Goal: Task Accomplishment & Management: Use online tool/utility

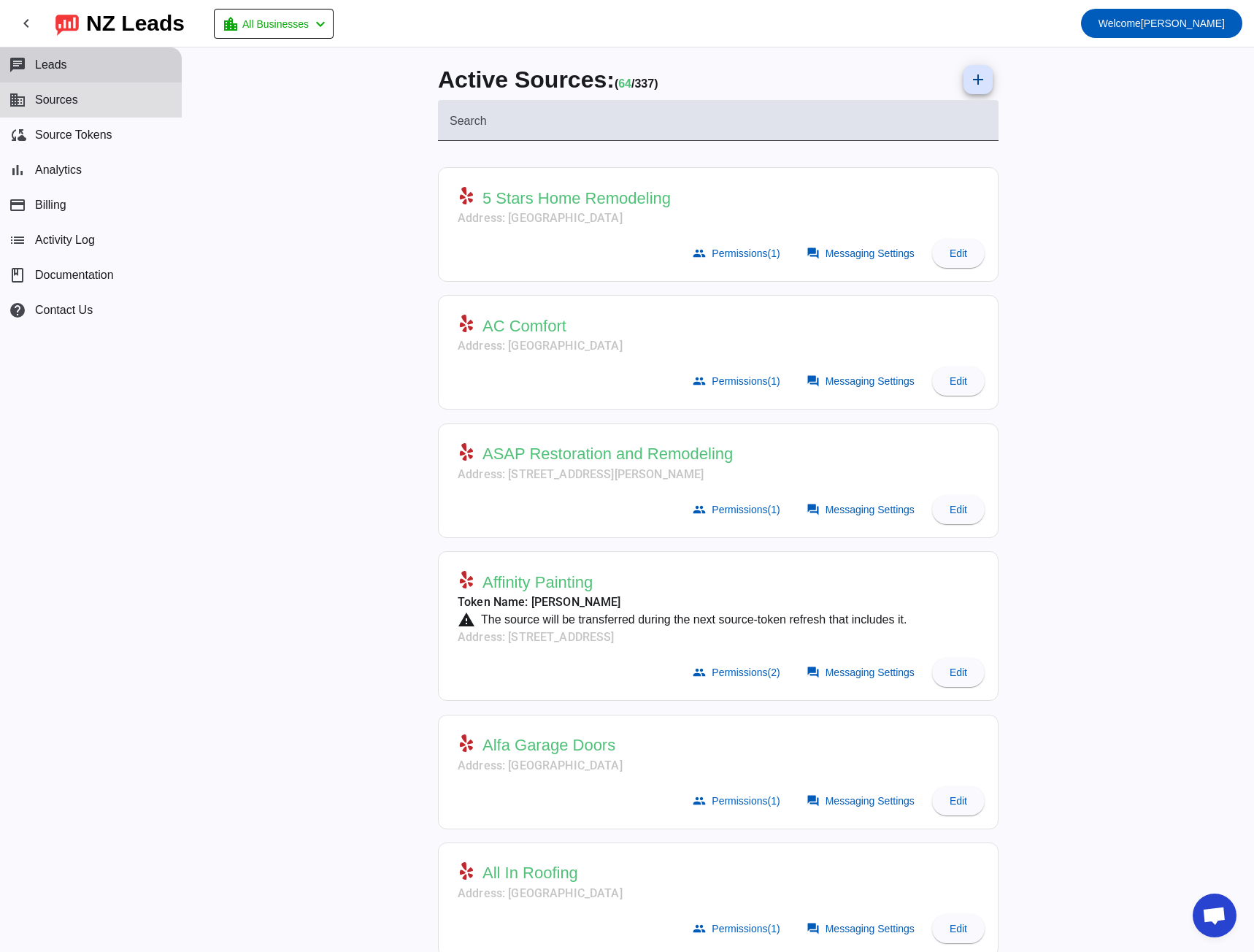
click at [102, 71] on button "chat Leads" at bounding box center [91, 64] width 182 height 35
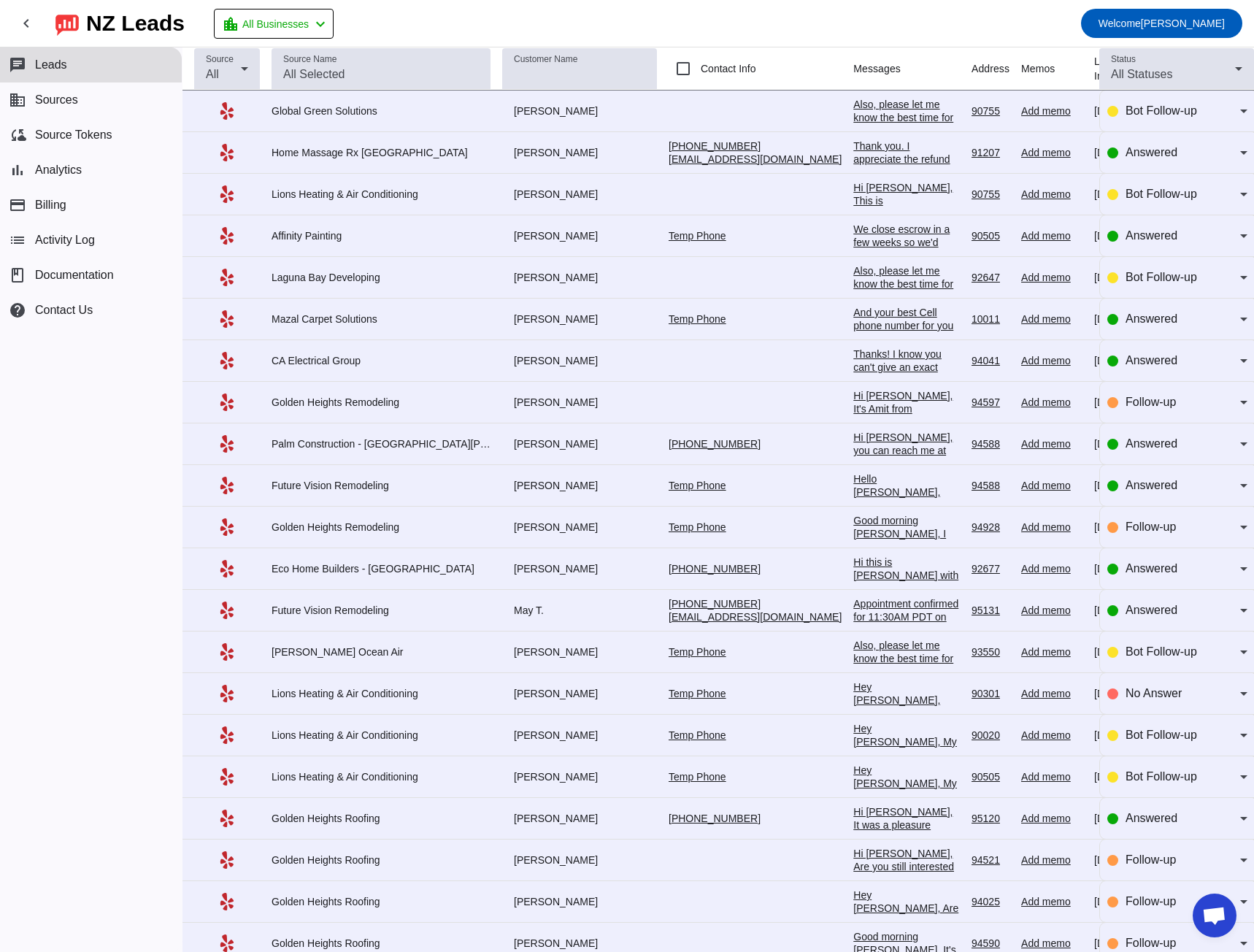
click at [853, 360] on div "Thanks! I know you can't give an exact number without seeing it, but do you hav…" at bounding box center [907, 400] width 107 height 105
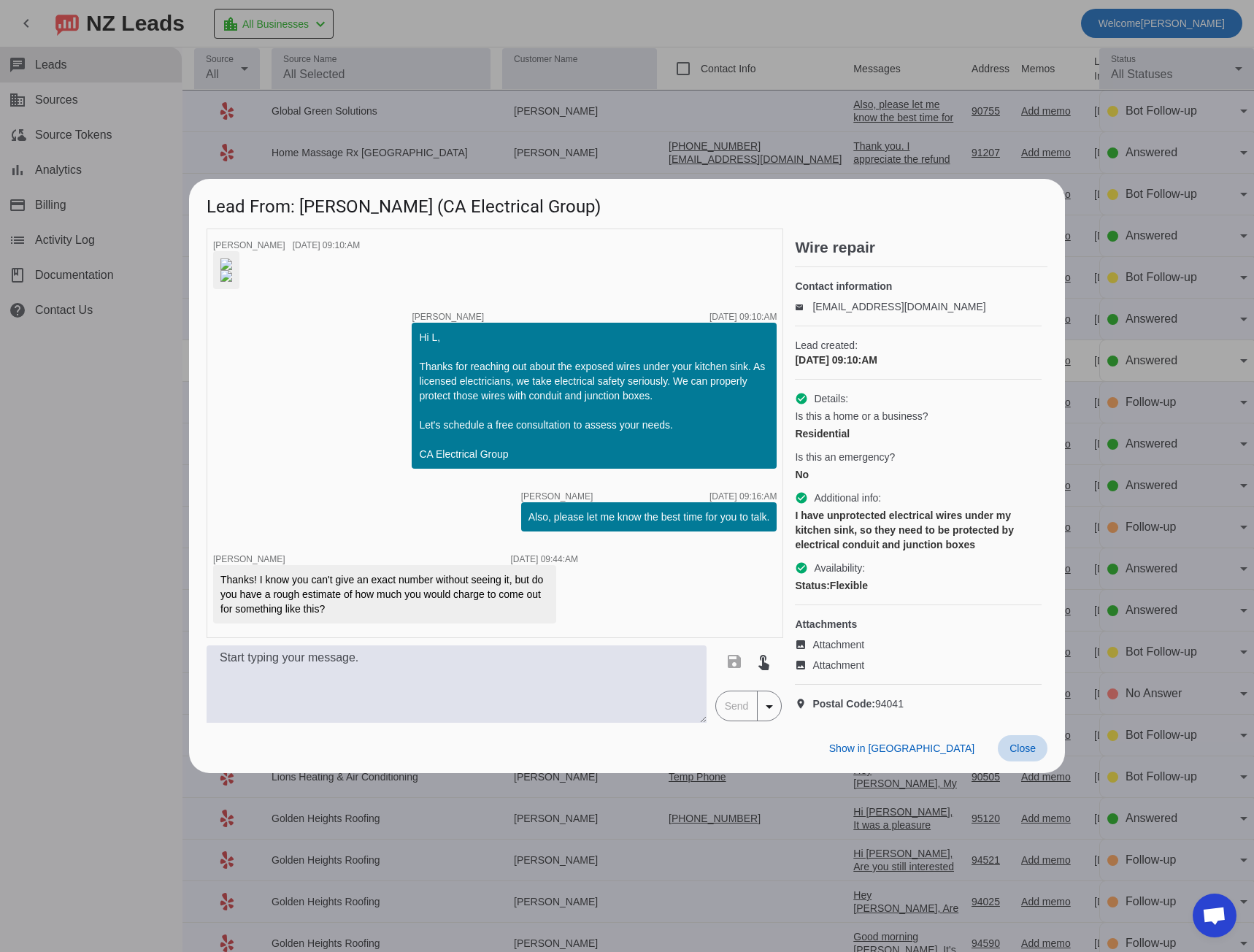
click at [1033, 443] on span "Close" at bounding box center [1023, 748] width 27 height 12
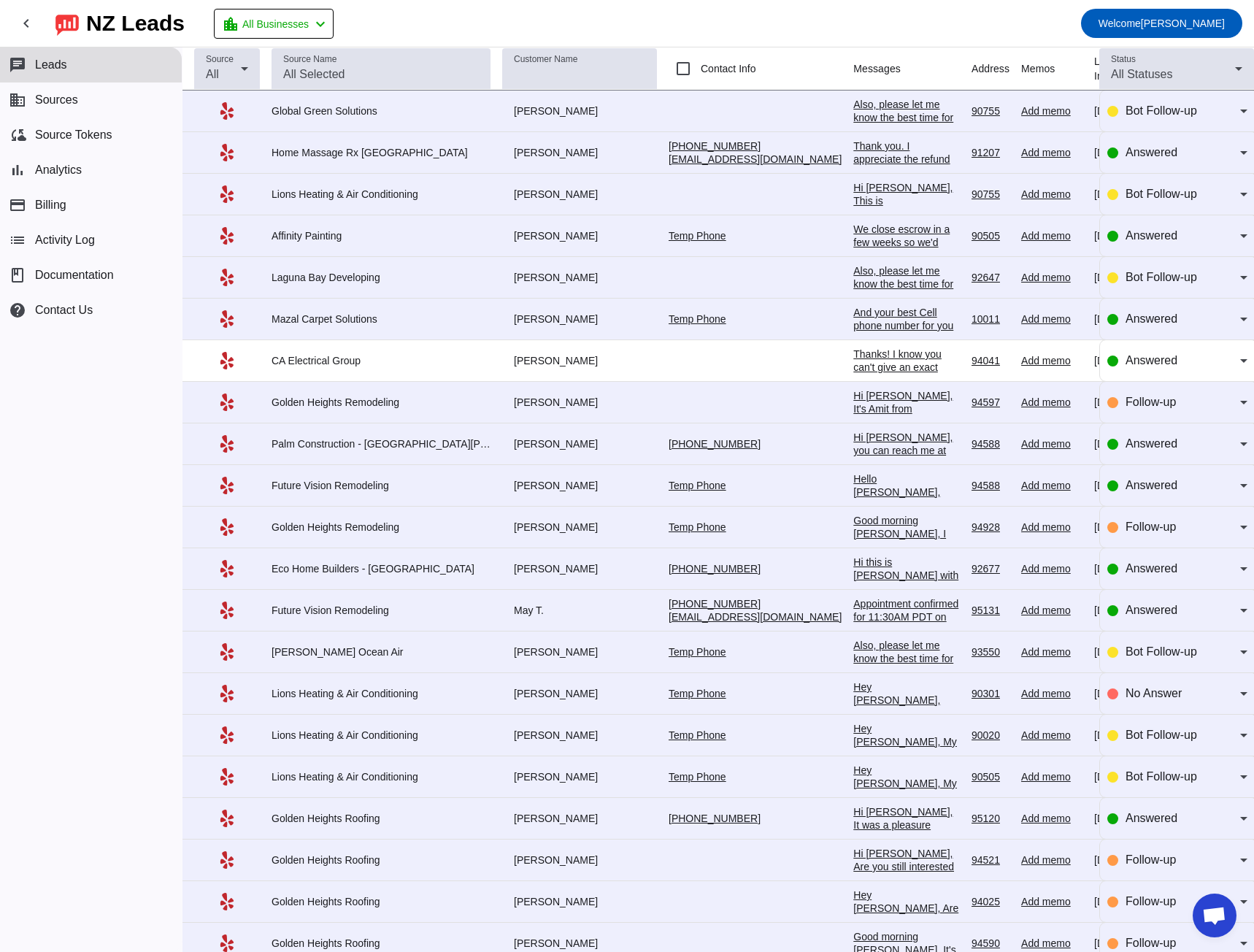
click at [853, 403] on div "Hi [PERSON_NAME], It's Amit from [GEOGRAPHIC_DATA] Roofing. Are you still inter…" at bounding box center [907, 488] width 107 height 197
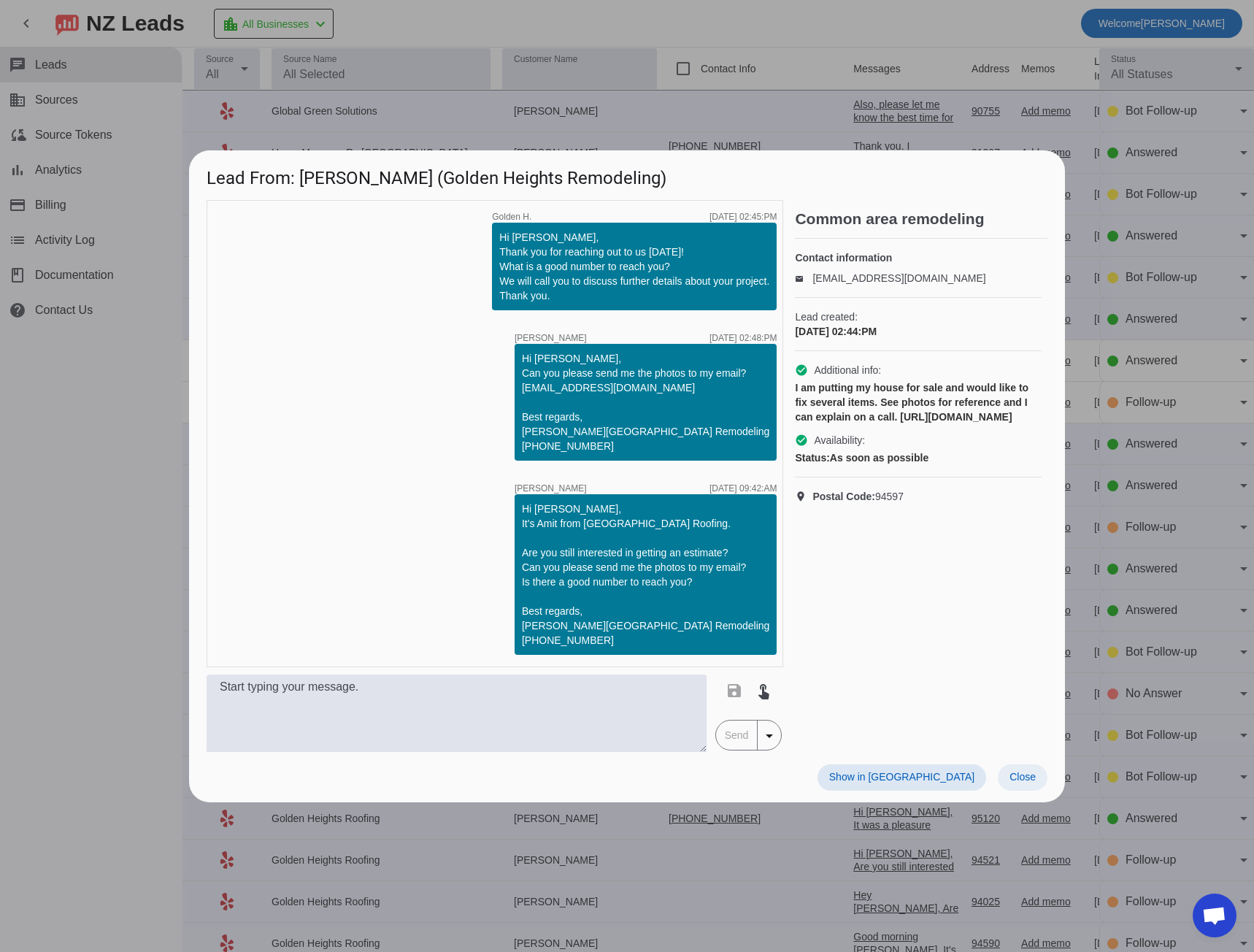
click at [1032, 443] on span "Close" at bounding box center [1023, 776] width 27 height 12
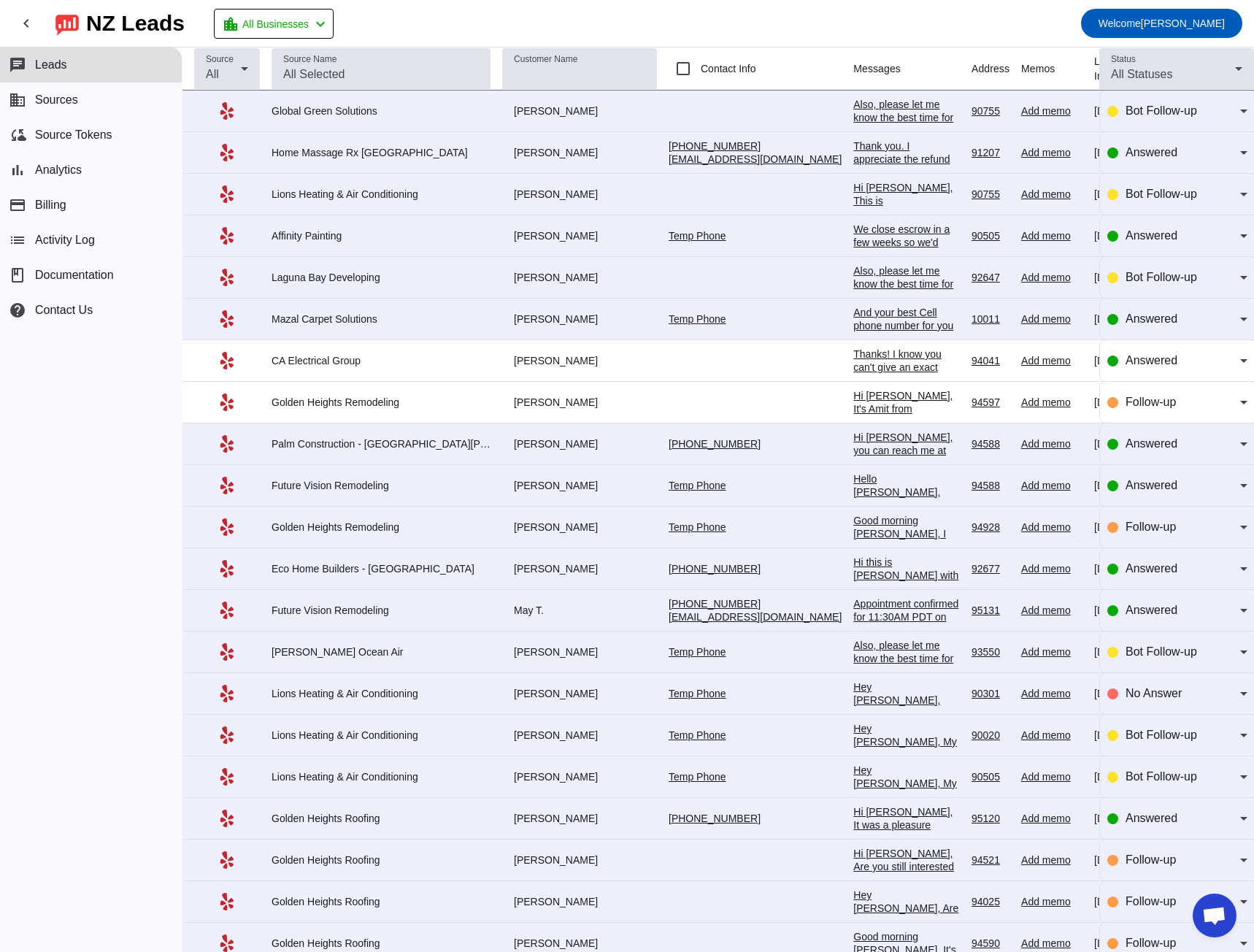
click at [853, 443] on div "Good morning [PERSON_NAME], I just called and left a voicemail. Are you still i…" at bounding box center [907, 593] width 107 height 158
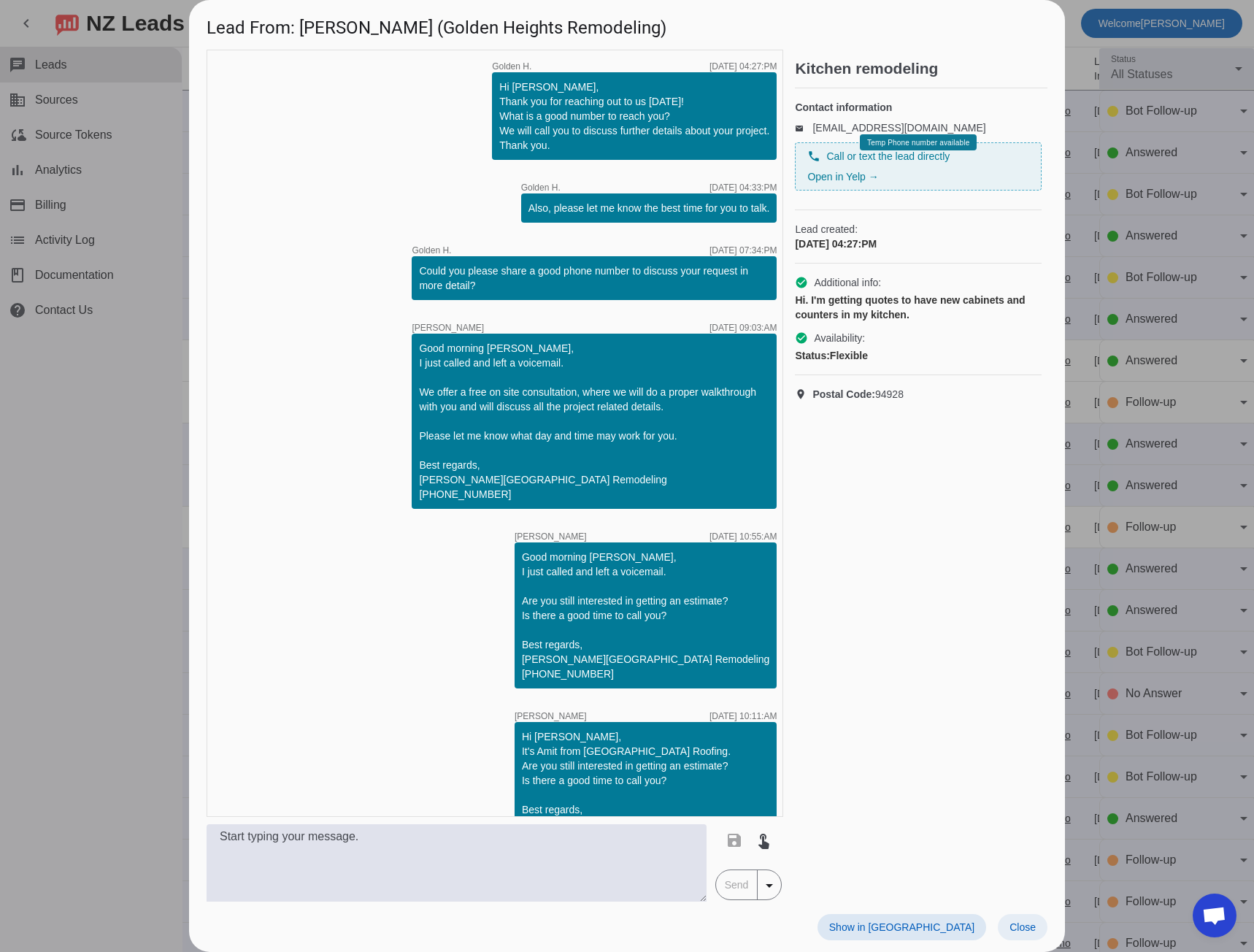
click at [1019, 443] on span "Close" at bounding box center [1023, 926] width 27 height 12
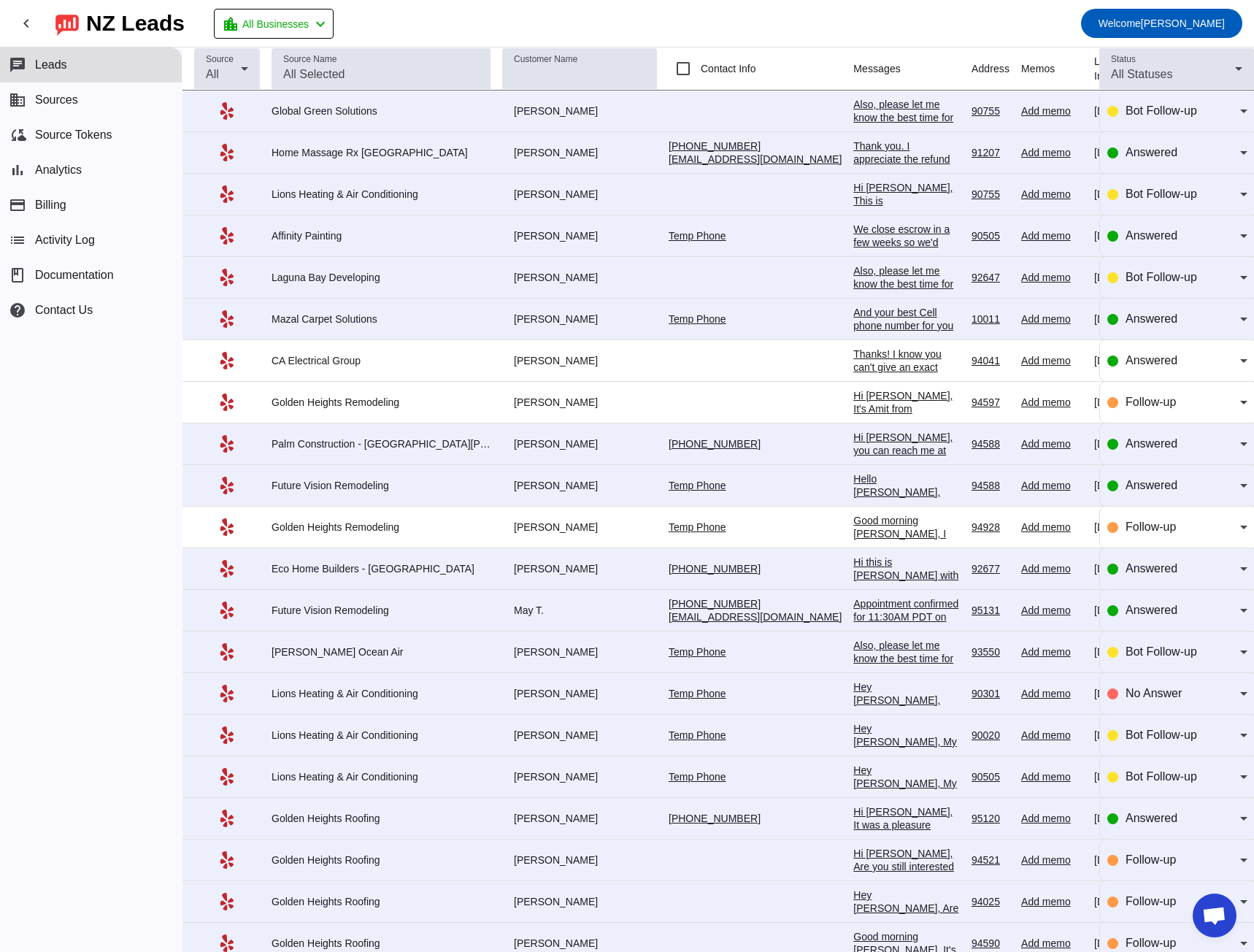
click at [853, 443] on div "Hi this is [PERSON_NAME] with ECO Home Builders reaching out regarding your int…" at bounding box center [907, 628] width 107 height 145
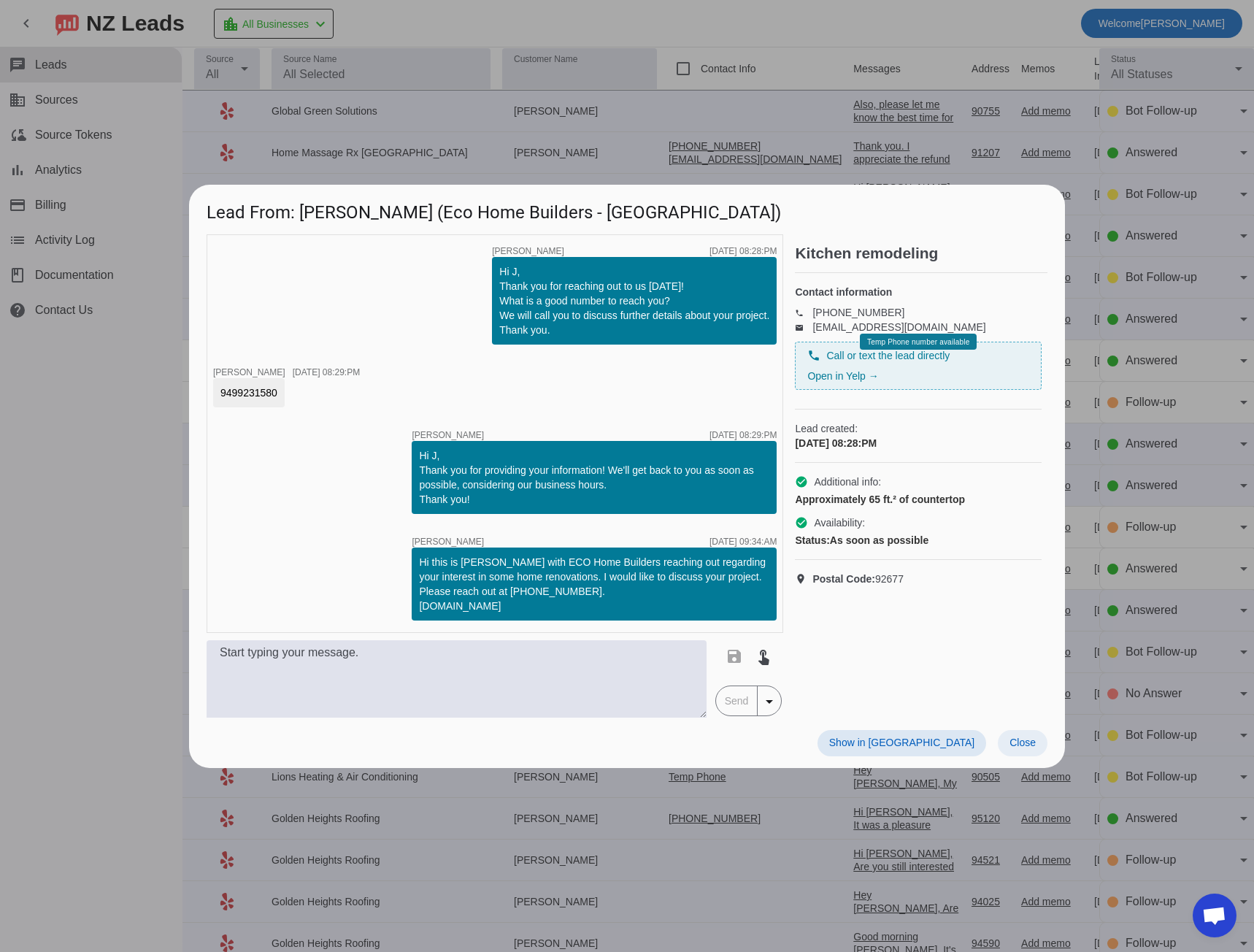
click at [1012, 443] on span "Close" at bounding box center [1023, 742] width 27 height 12
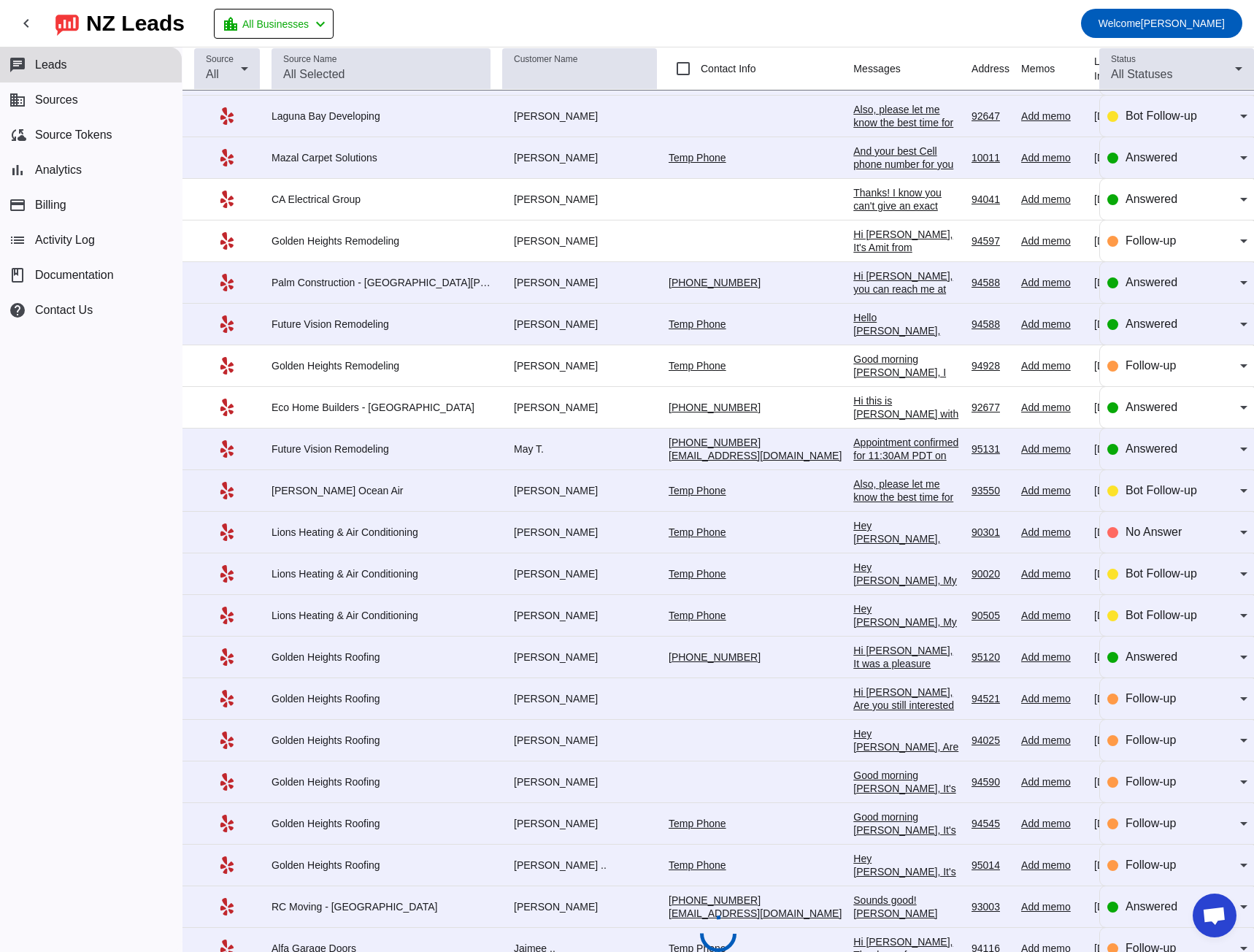
scroll to position [190, 0]
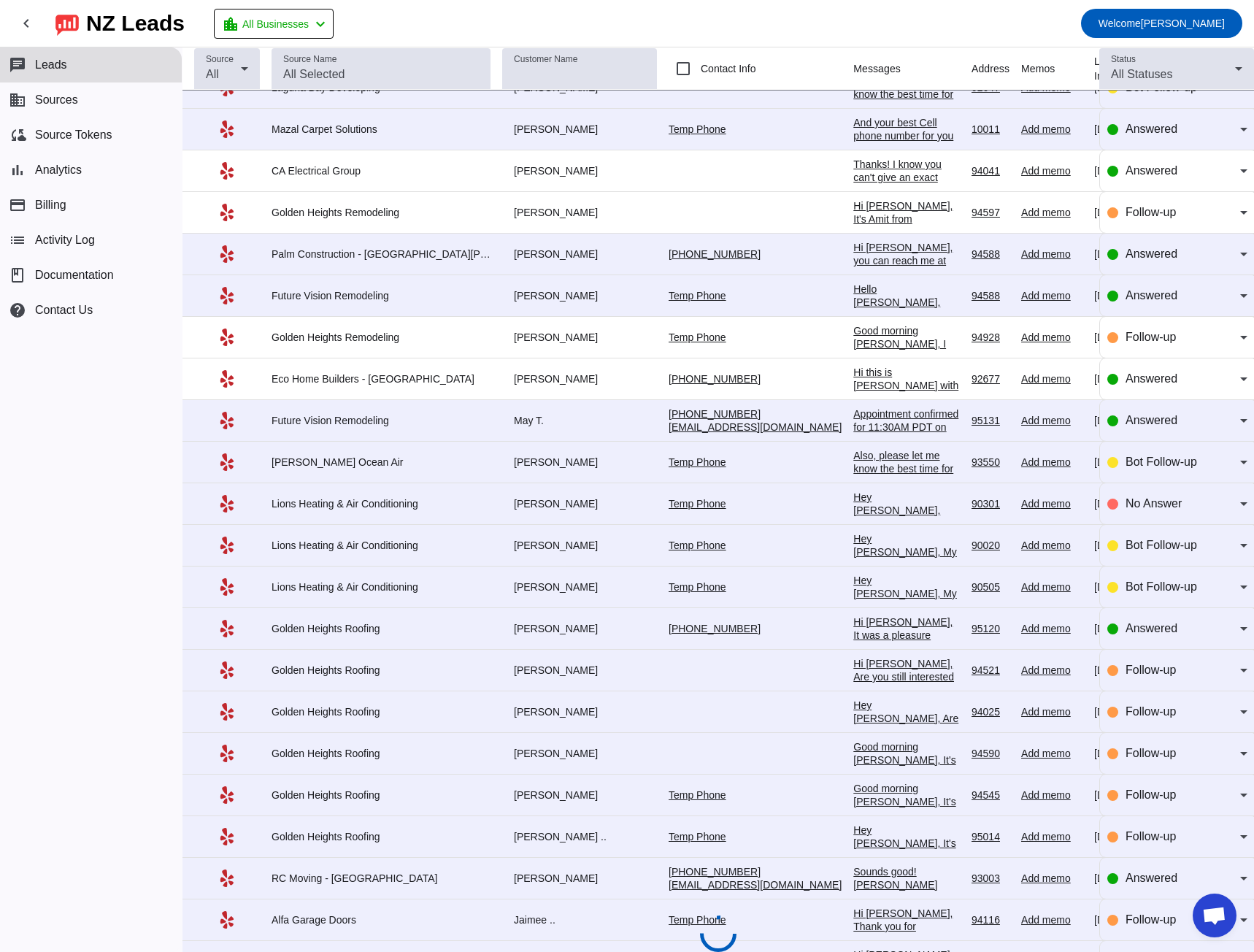
click at [853, 443] on div "Hi [PERSON_NAME], It was a pleasure speaking with you. We are all set for [DATE…" at bounding box center [907, 674] width 107 height 118
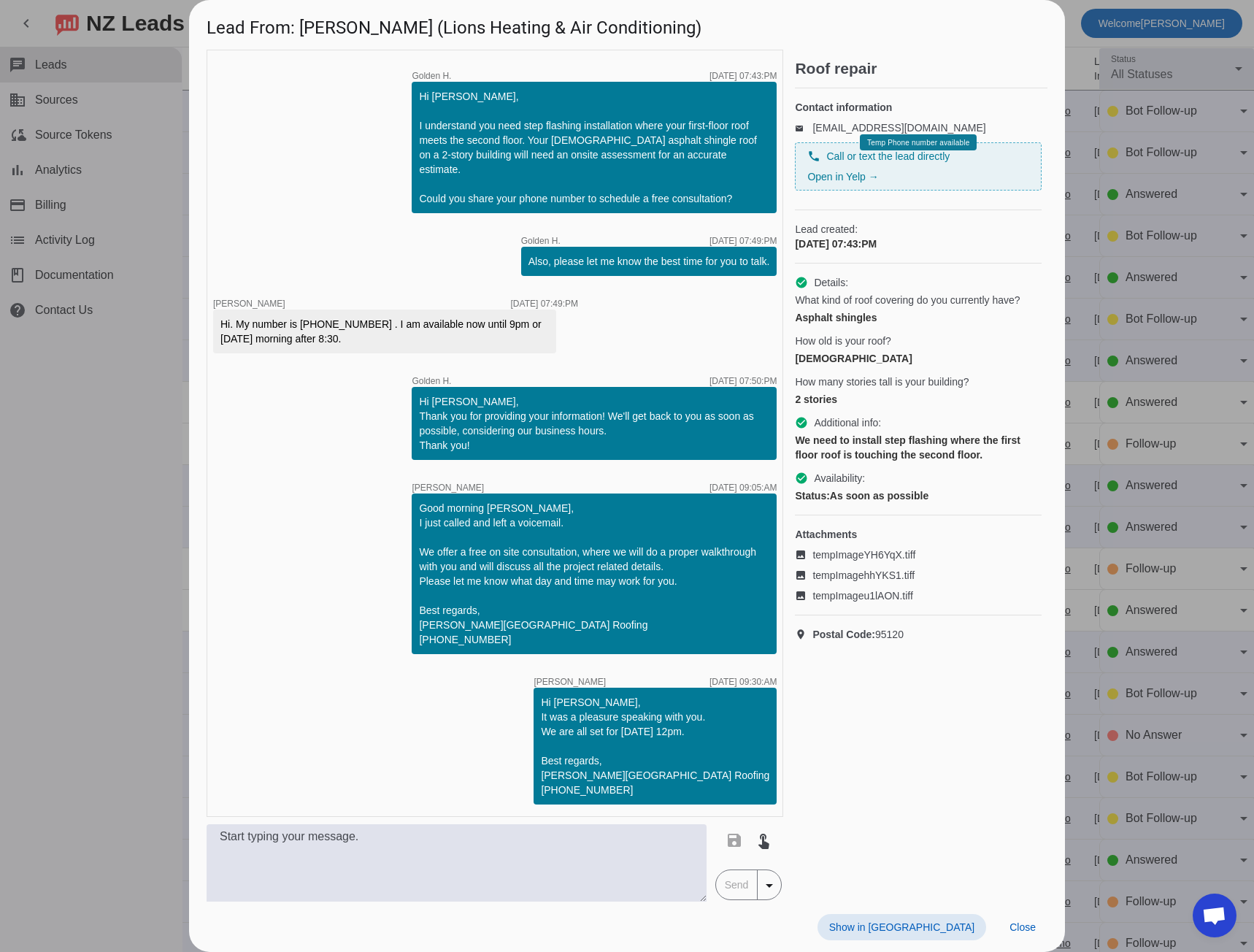
scroll to position [0, 0]
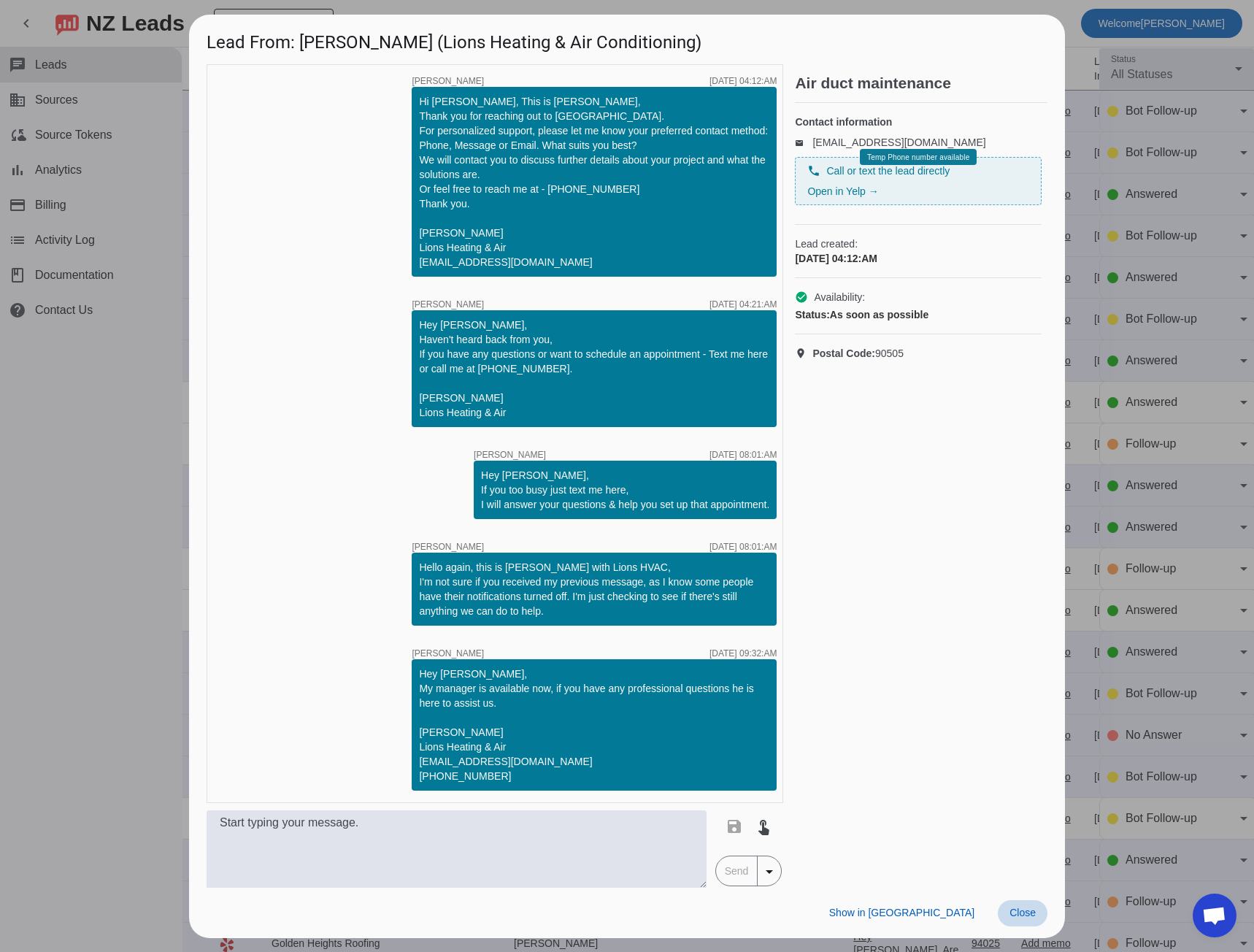
click at [1029, 443] on span "Close" at bounding box center [1023, 912] width 27 height 12
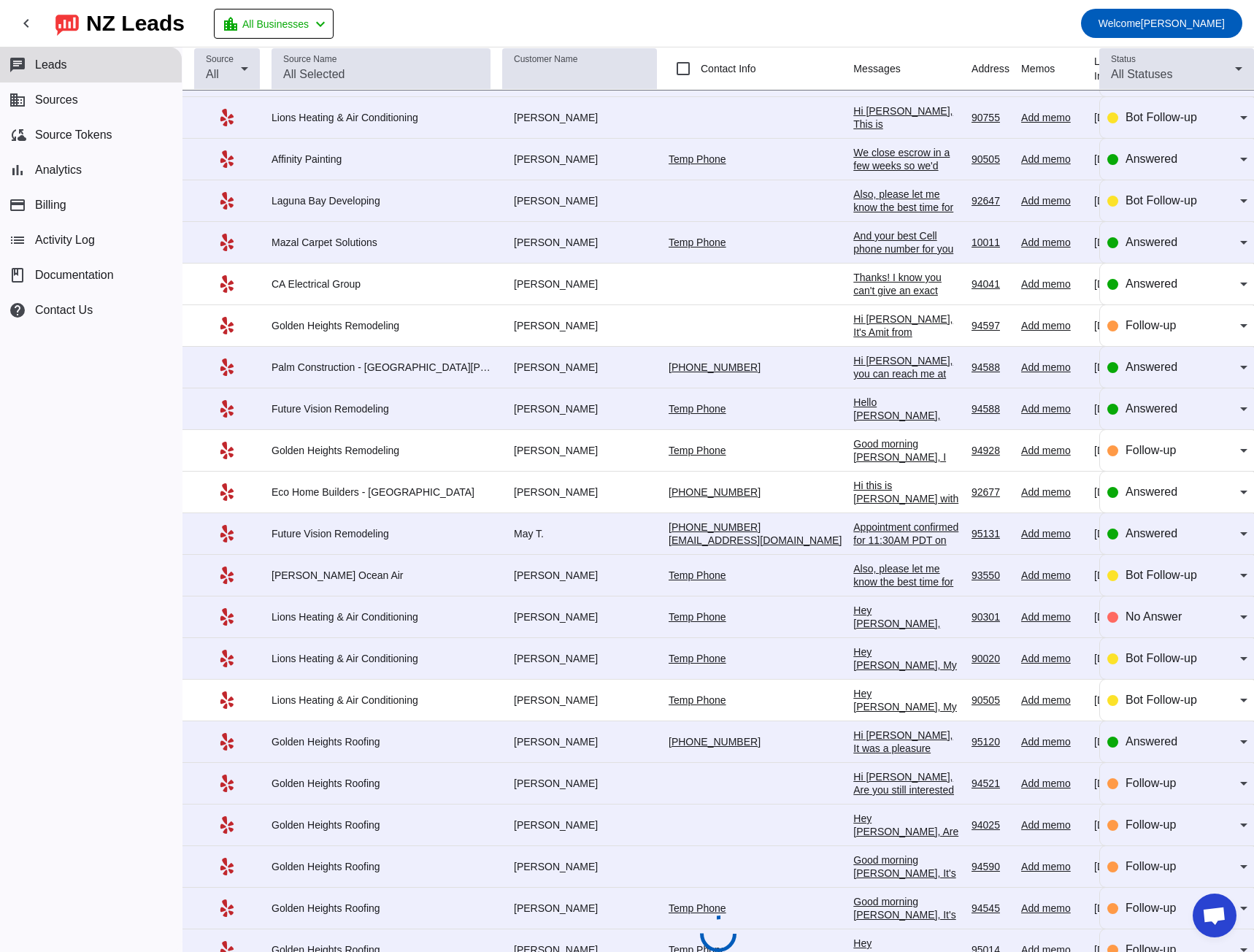
scroll to position [146, 0]
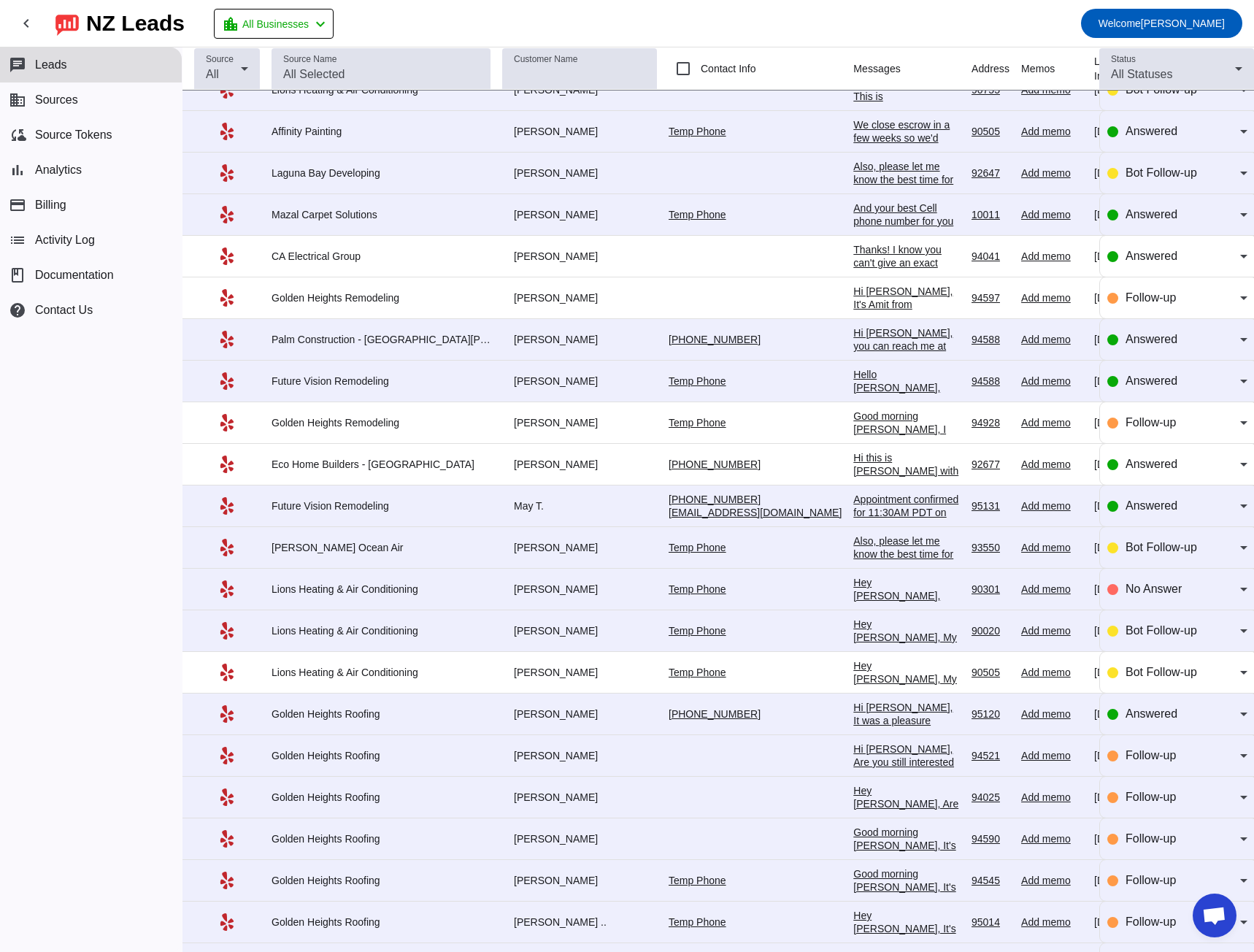
click at [853, 443] on div "Hi [PERSON_NAME], It was a pleasure speaking with you. We are all set for [DATE…" at bounding box center [907, 759] width 107 height 118
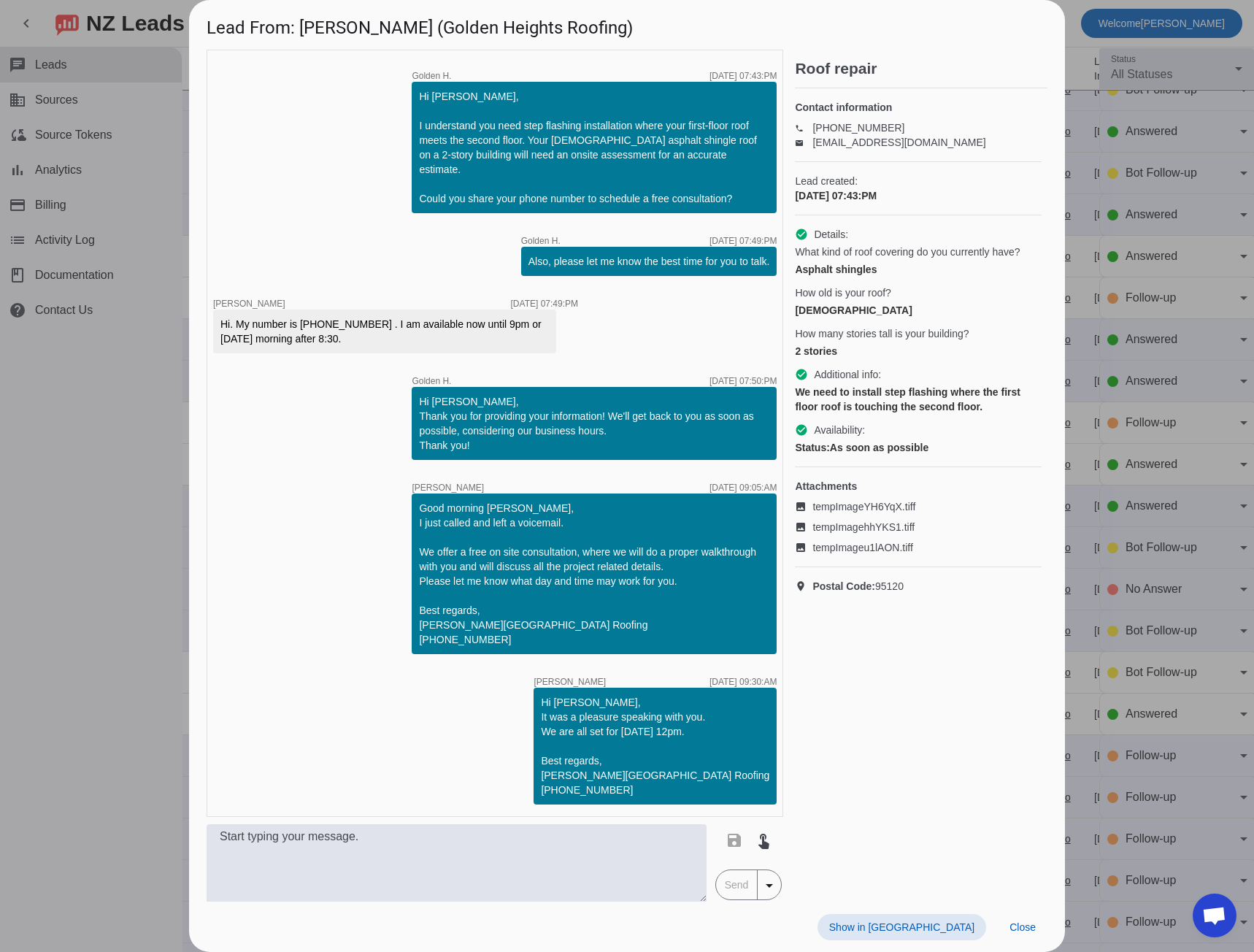
scroll to position [88, 0]
click at [1038, 443] on span at bounding box center [1023, 927] width 50 height 27
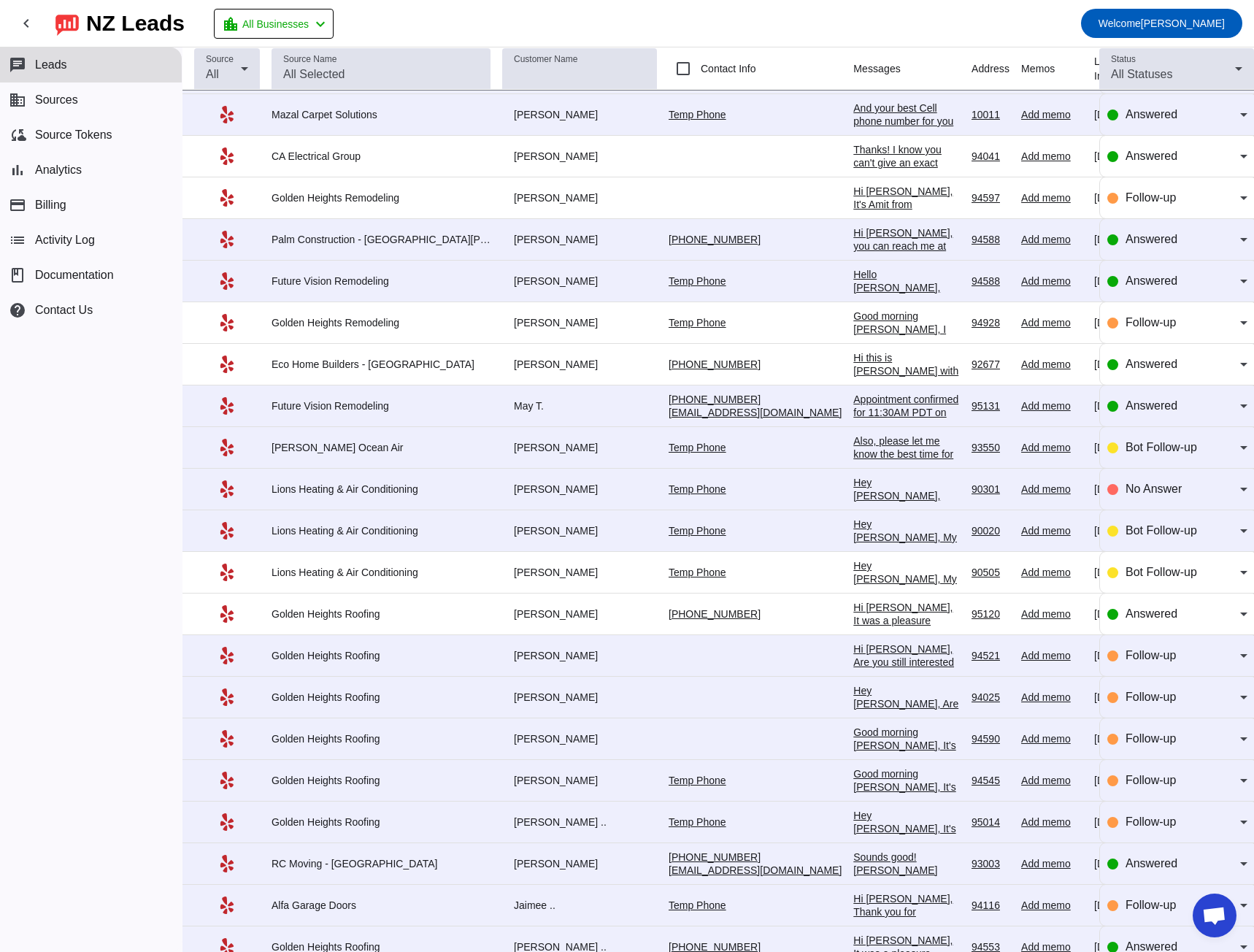
scroll to position [292, 0]
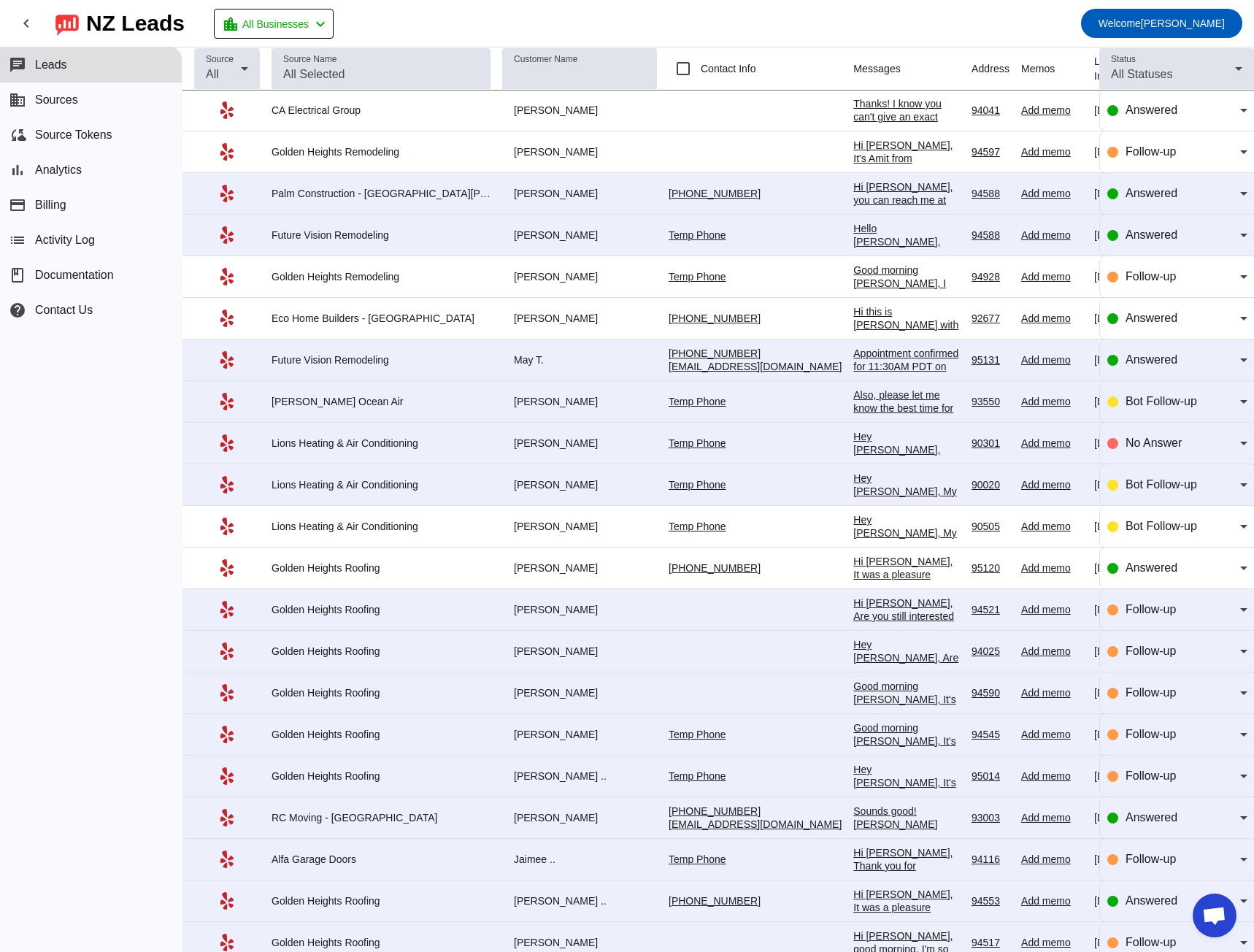
click at [853, 443] on div "Hi [PERSON_NAME], Are you still interested in getting an estimate? Is there a g…" at bounding box center [907, 662] width 107 height 131
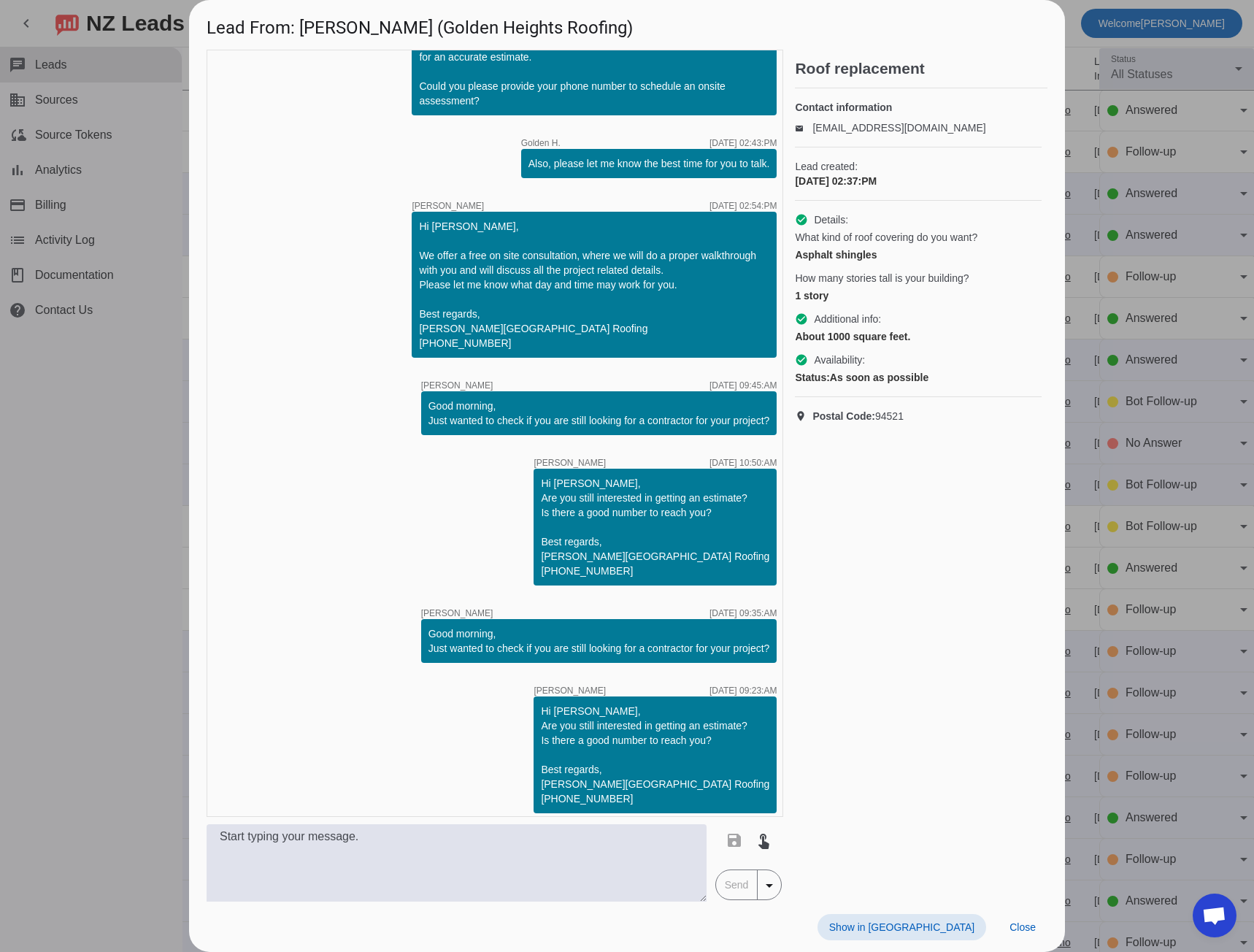
scroll to position [141, 0]
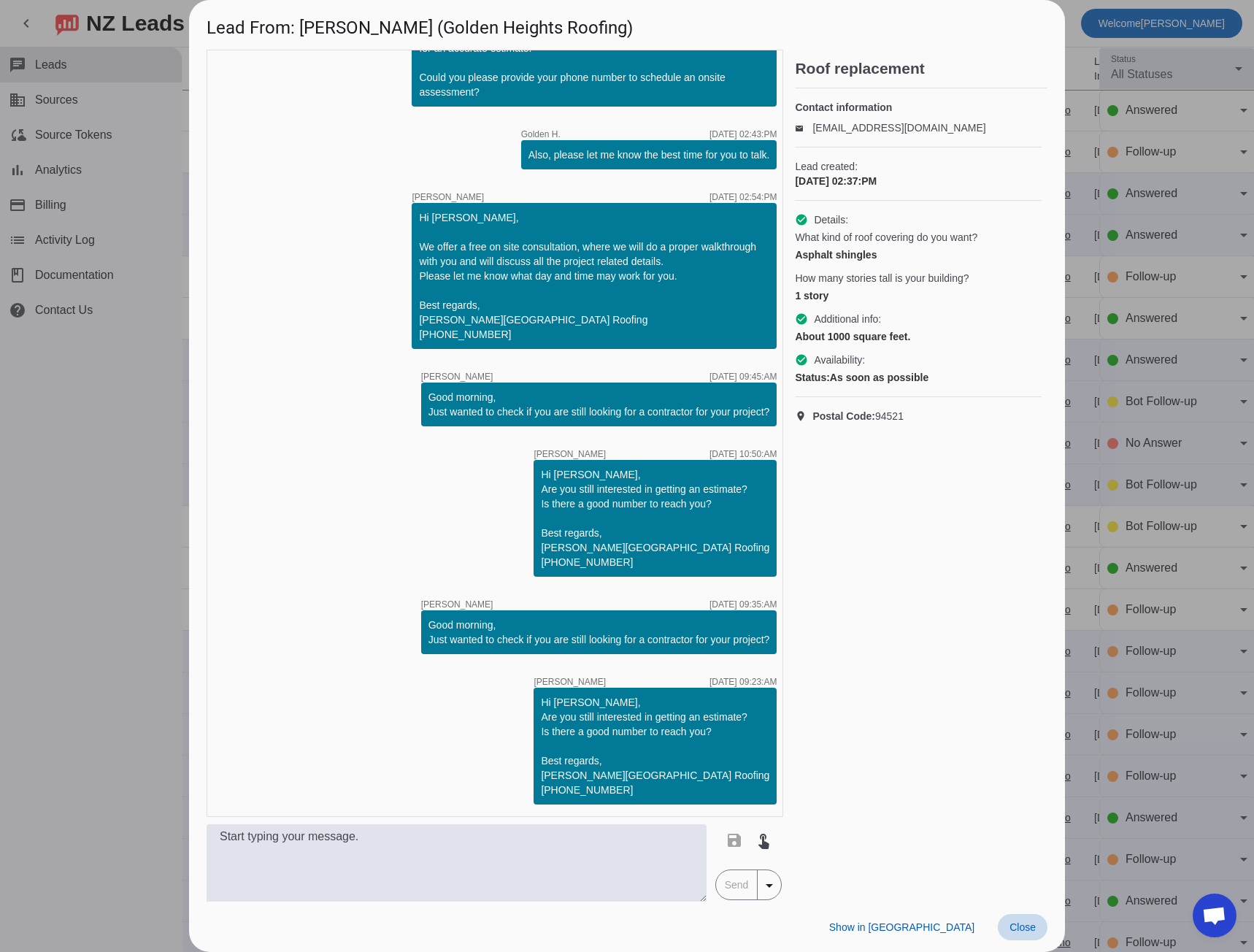
click at [1018, 443] on span "Close" at bounding box center [1023, 926] width 27 height 12
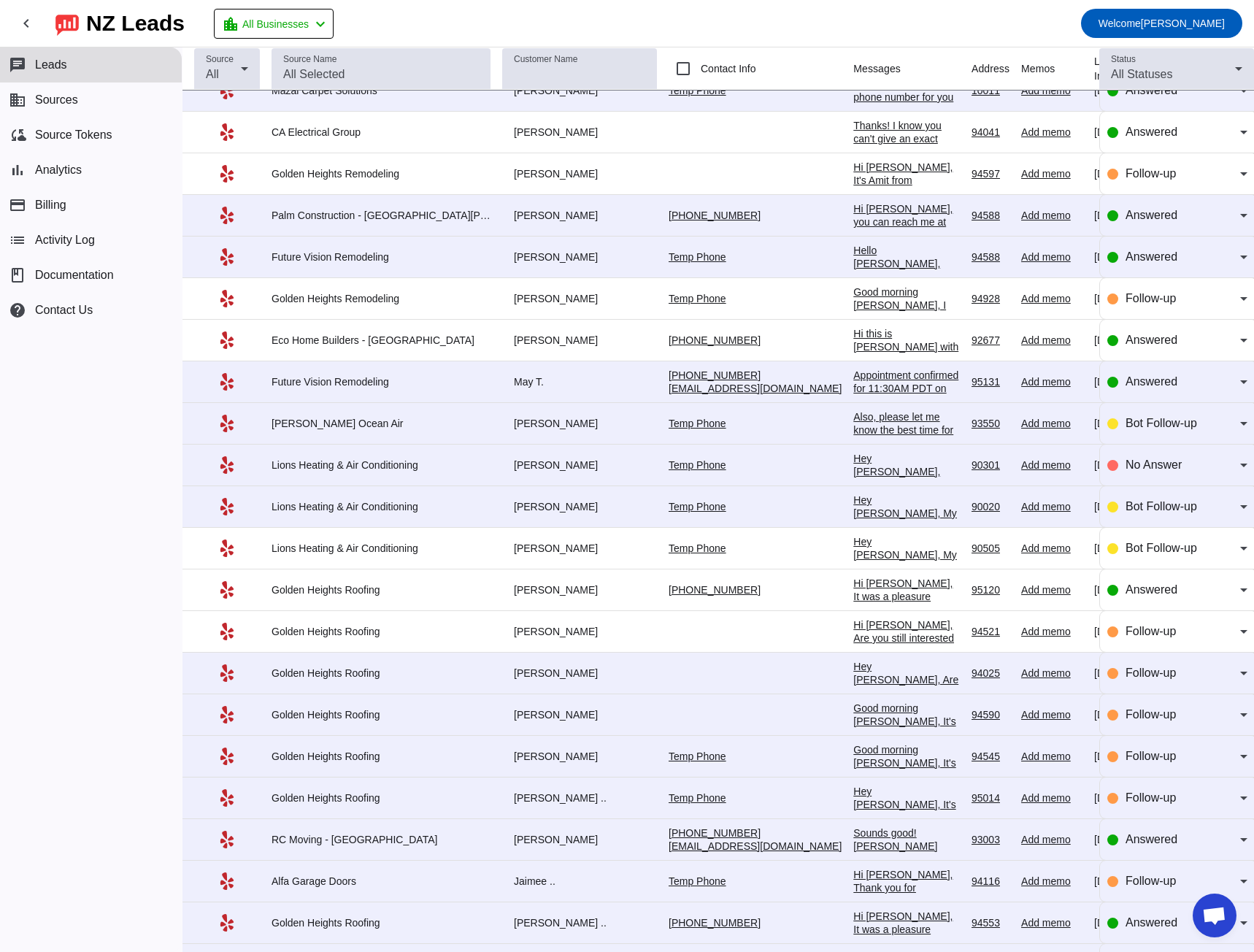
scroll to position [292, 0]
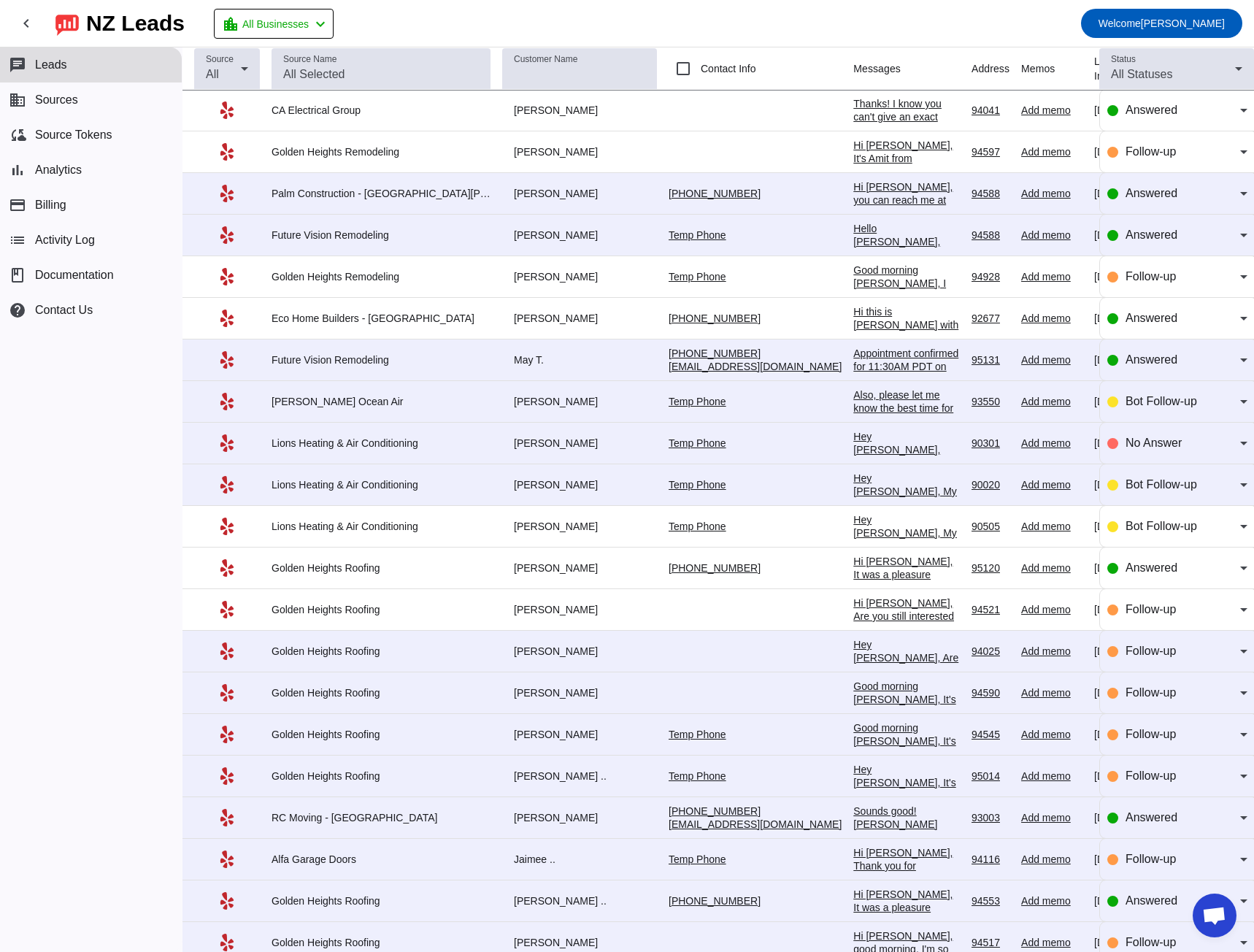
click at [853, 443] on div "Good morning [PERSON_NAME], It's Amit from [GEOGRAPHIC_DATA] Roofing. Are you s…" at bounding box center [907, 806] width 107 height 171
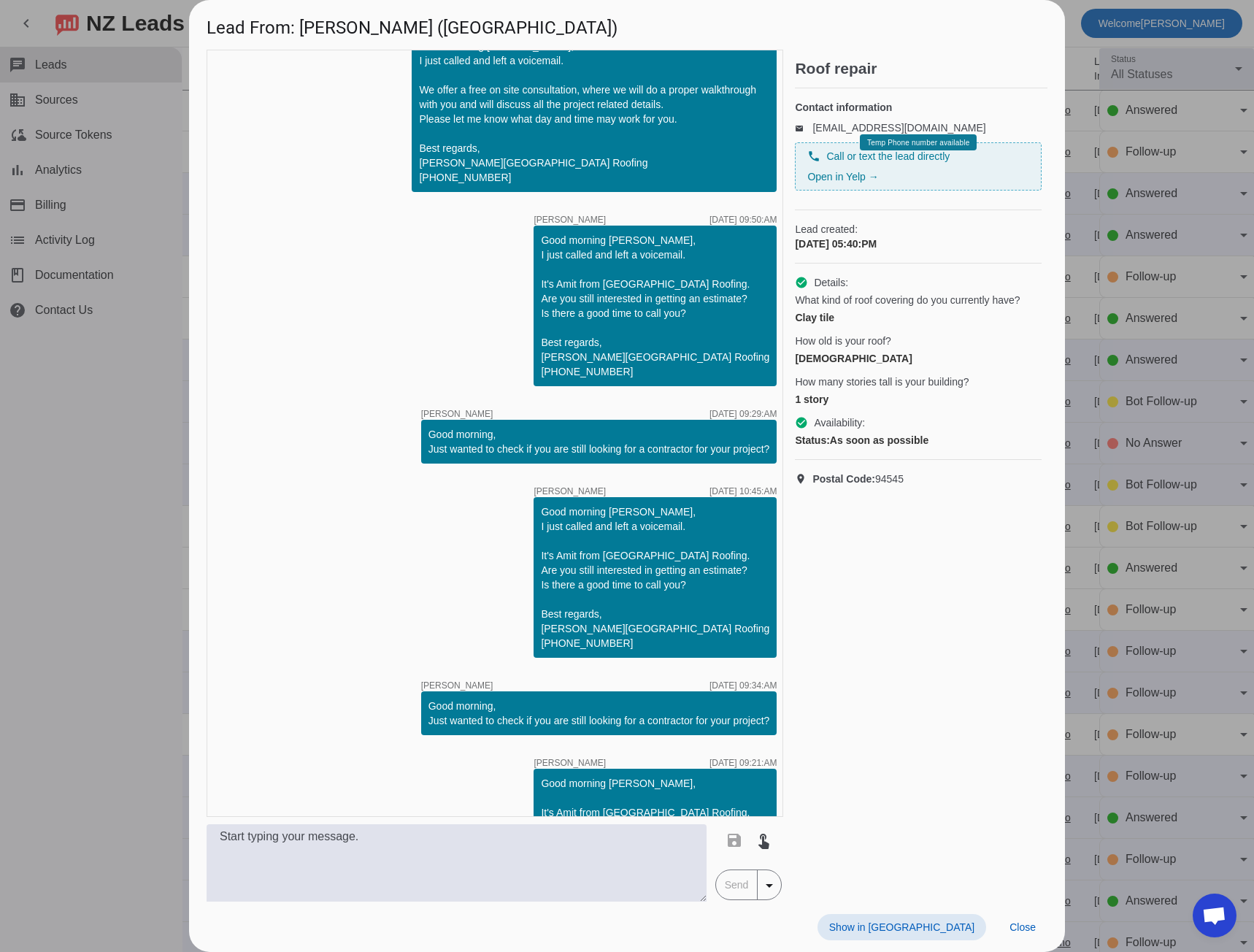
scroll to position [471, 0]
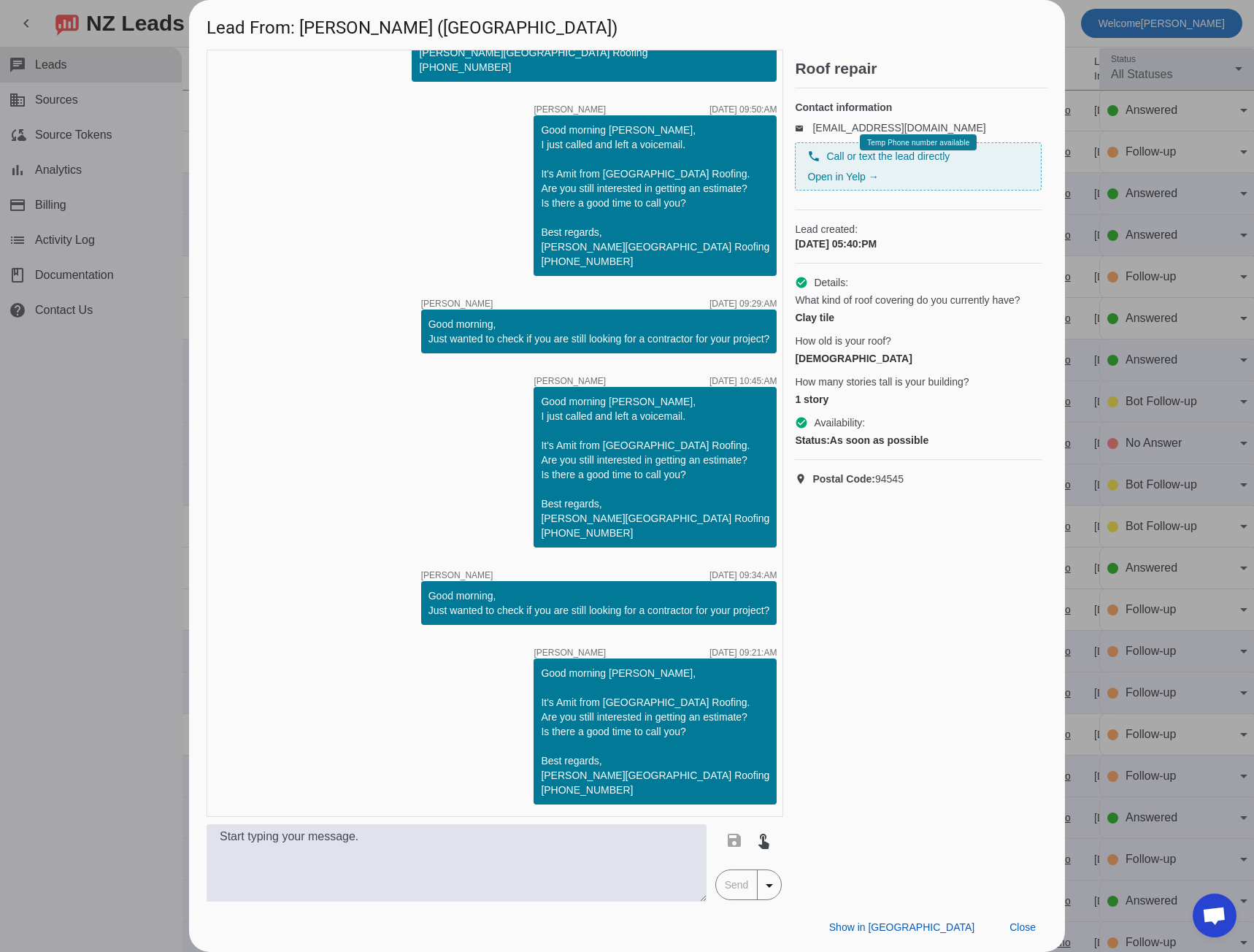
click at [1031, 443] on div "Show in Yelp Close" at bounding box center [627, 926] width 877 height 51
click at [1030, 443] on span "Close" at bounding box center [1023, 926] width 27 height 12
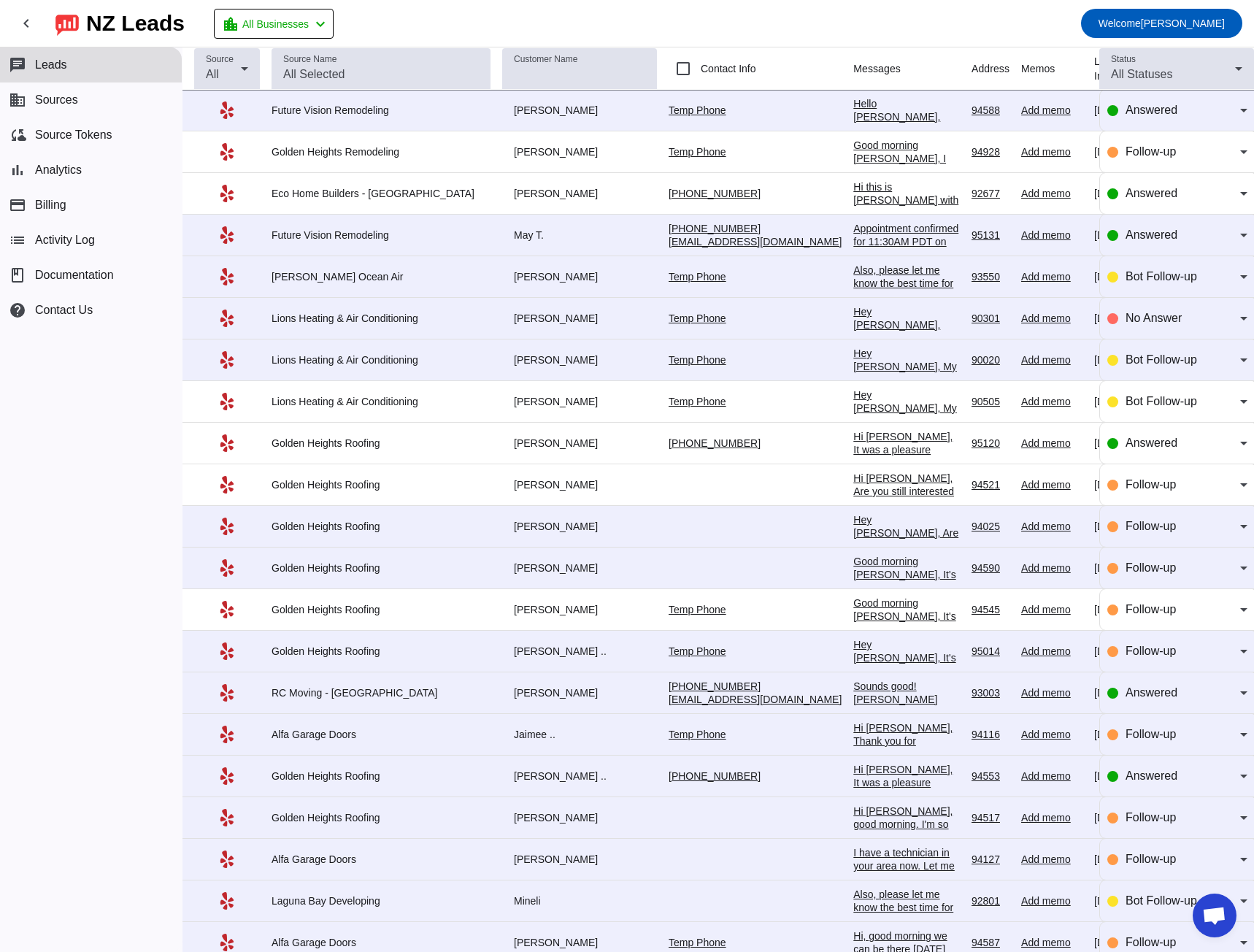
scroll to position [438, 0]
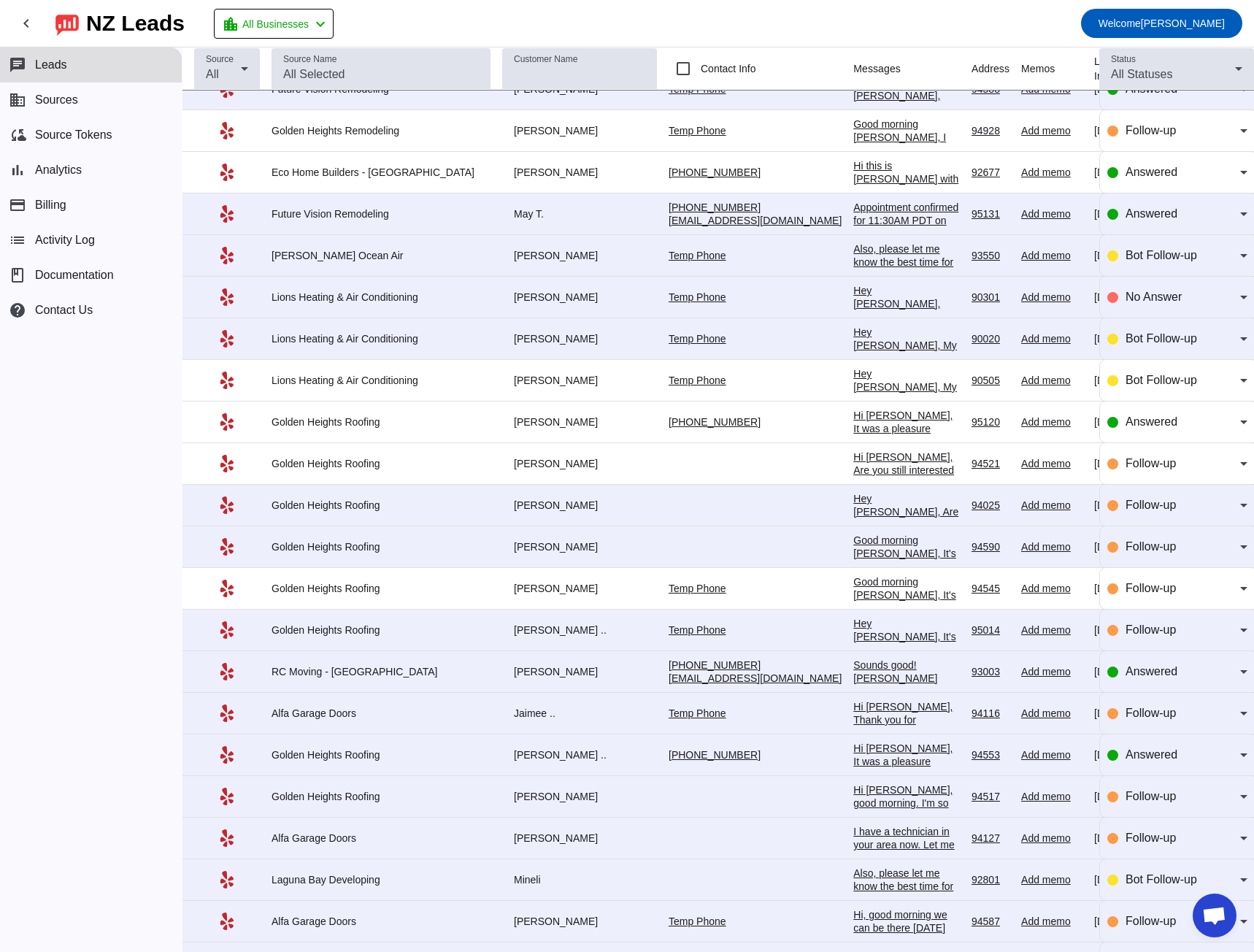
click at [853, 443] on div "Hi [PERSON_NAME], It was a pleasure speaking with you. We are all set for [DATE…" at bounding box center [907, 800] width 107 height 118
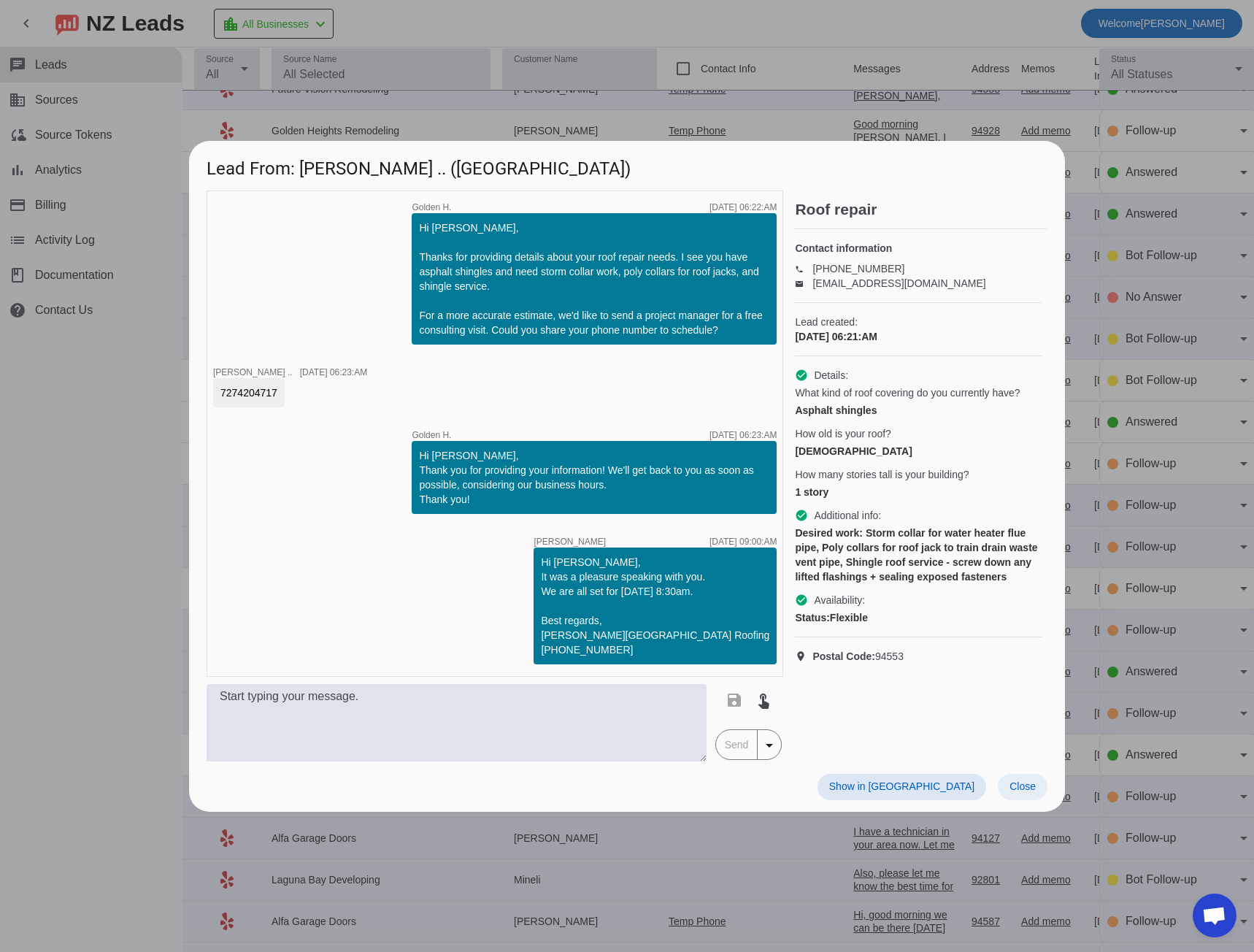
click at [1016, 443] on span "Close" at bounding box center [1023, 786] width 27 height 12
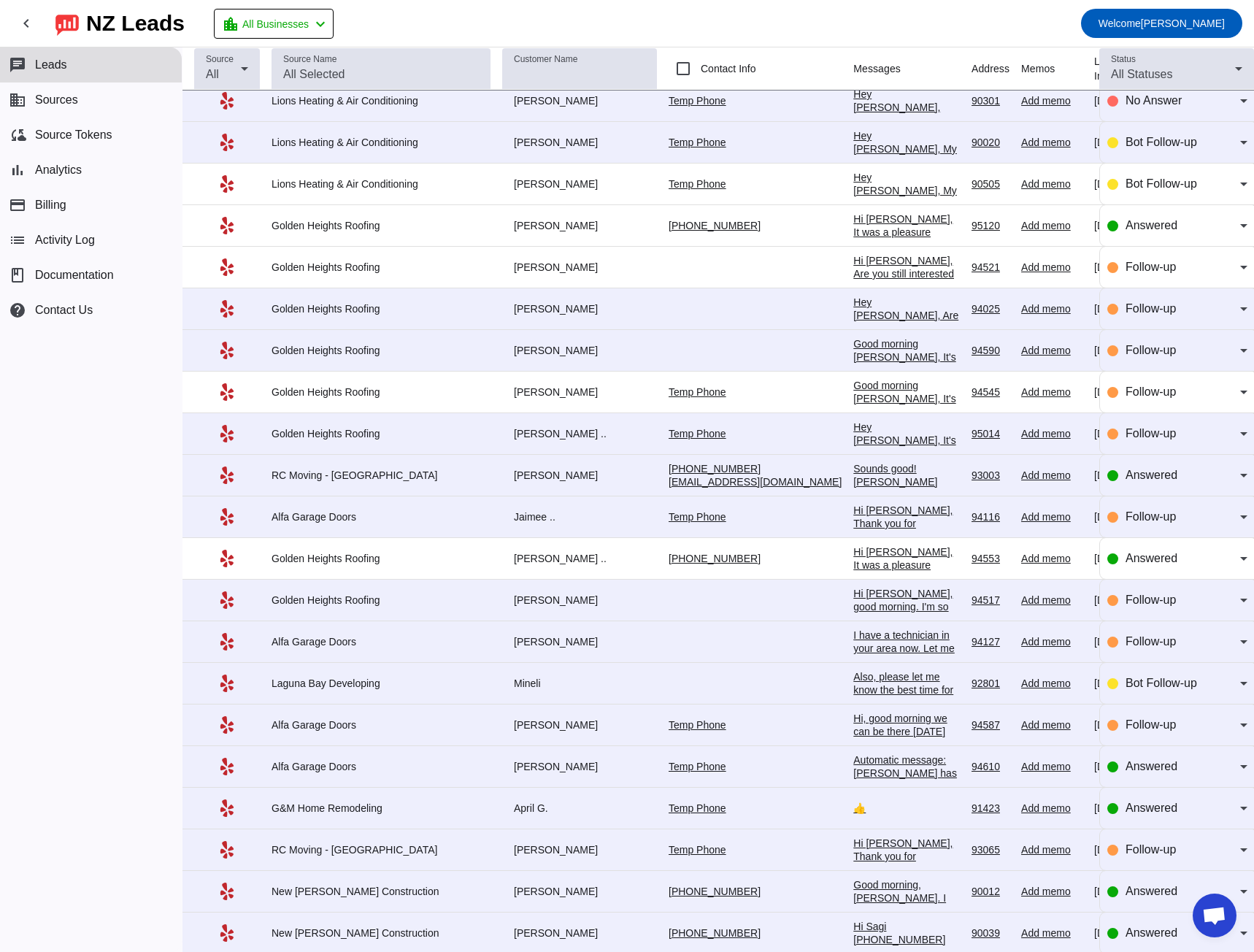
scroll to position [657, 0]
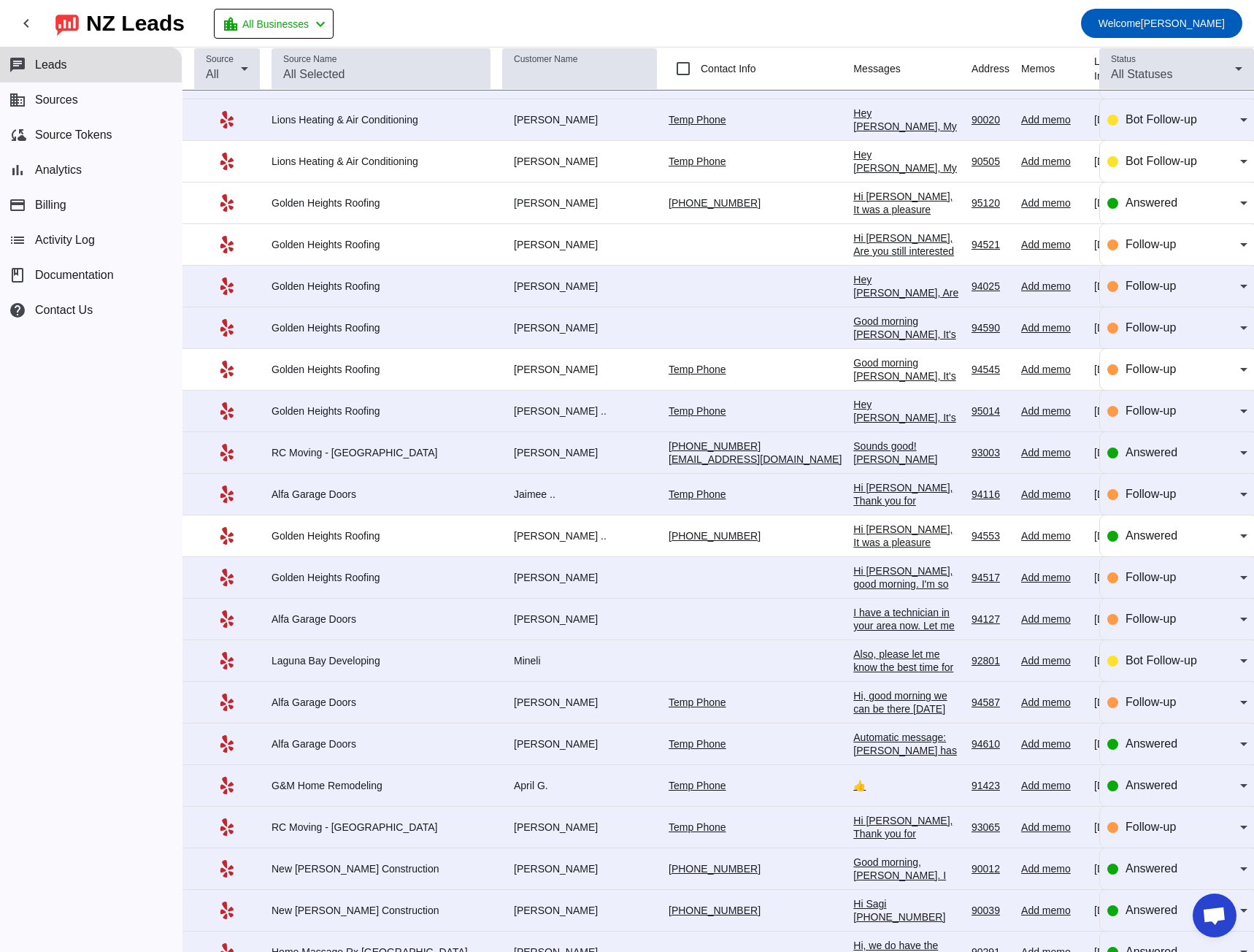
click at [853, 443] on div "Hi [PERSON_NAME], good morning. I'm so sorry we had a problem with her system a…" at bounding box center [907, 688] width 107 height 250
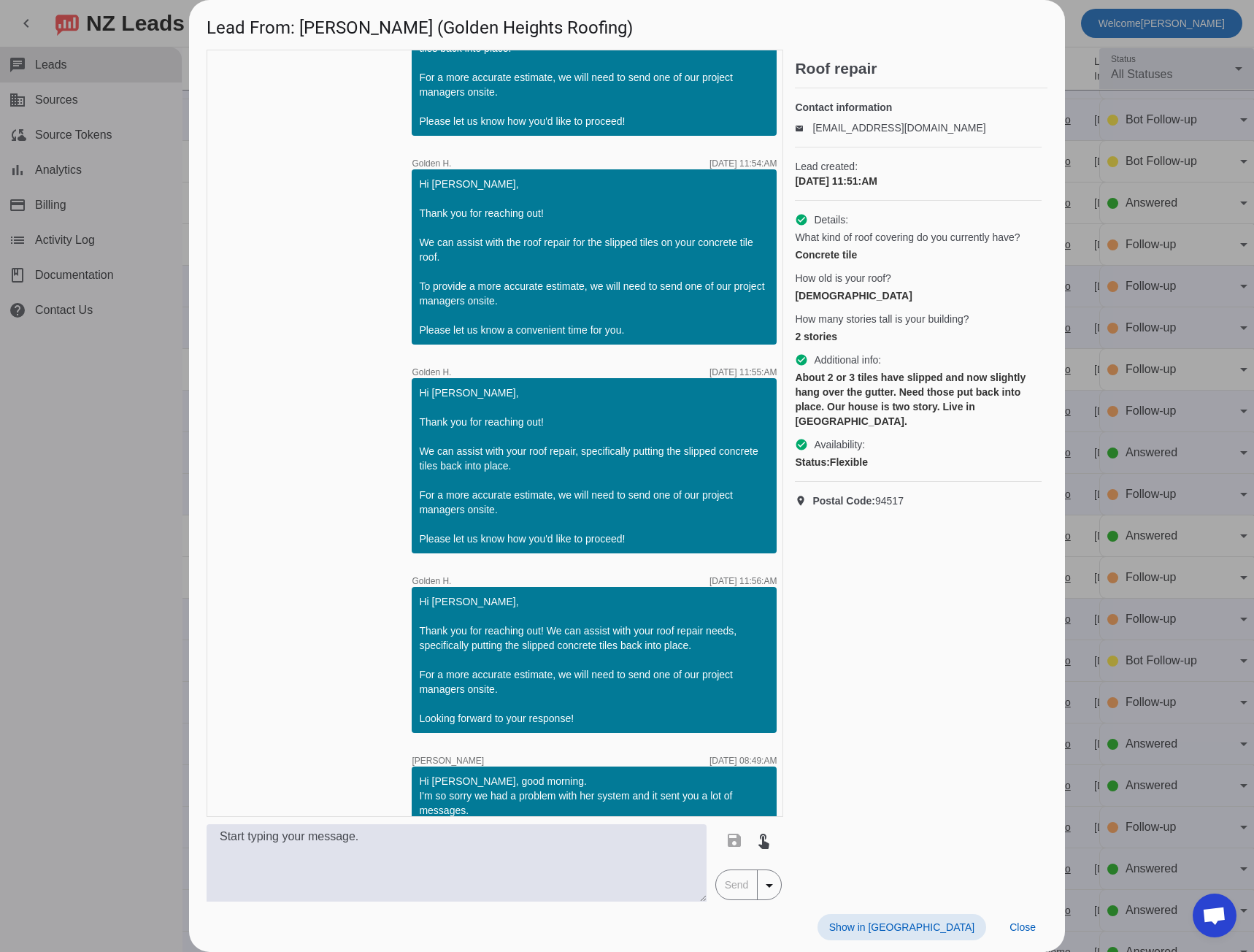
scroll to position [0, 0]
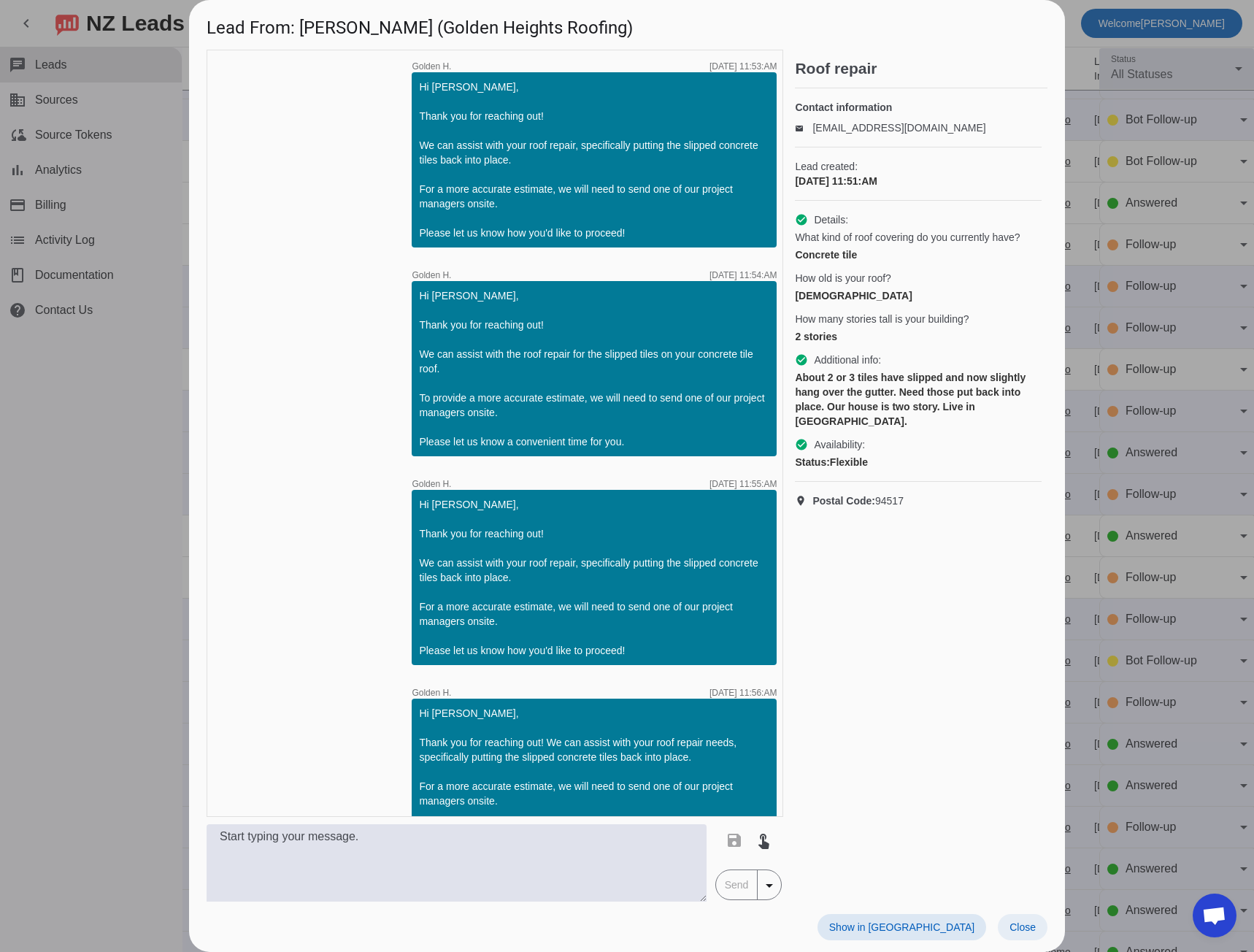
click at [1020, 443] on span "Close" at bounding box center [1023, 926] width 27 height 12
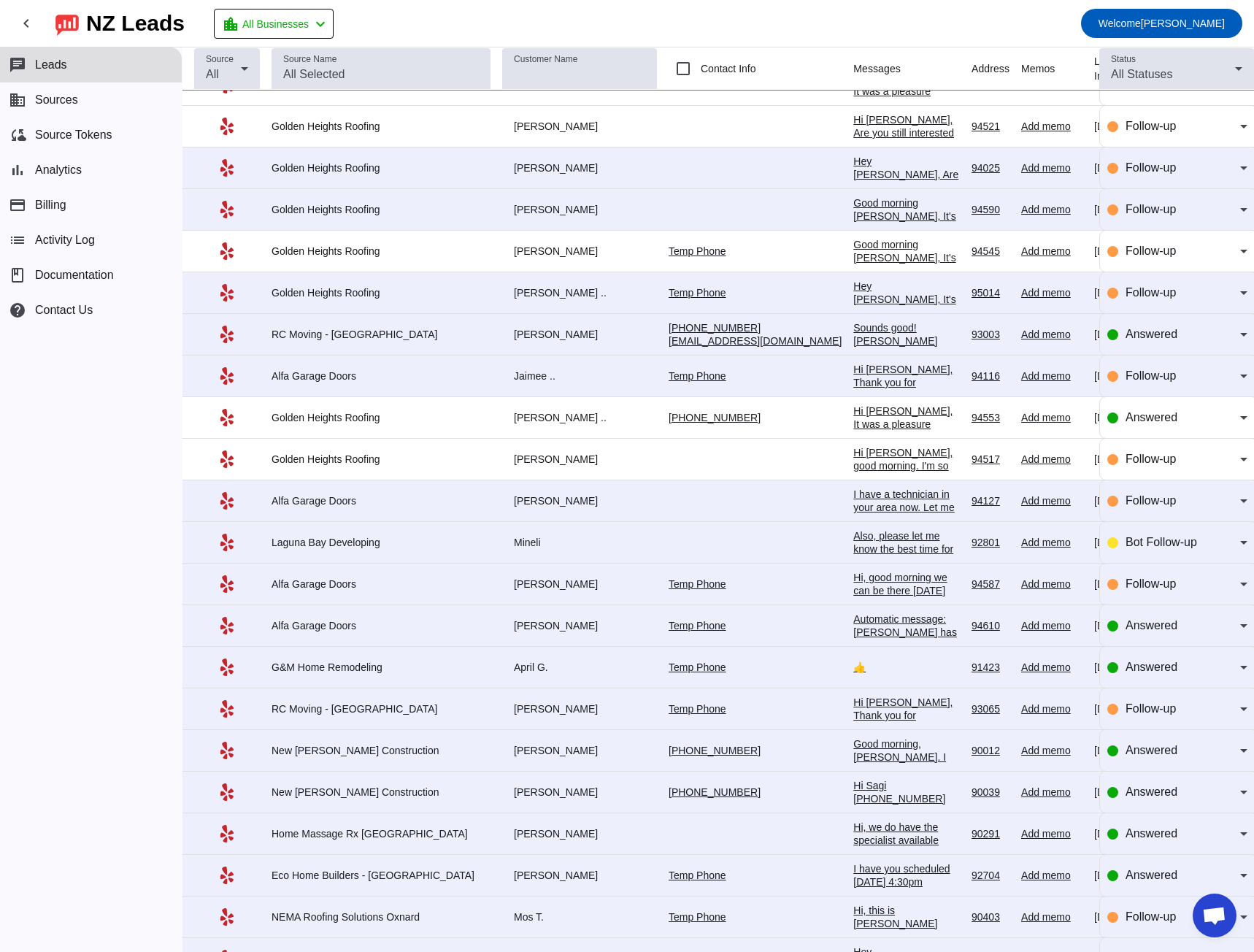
scroll to position [803, 0]
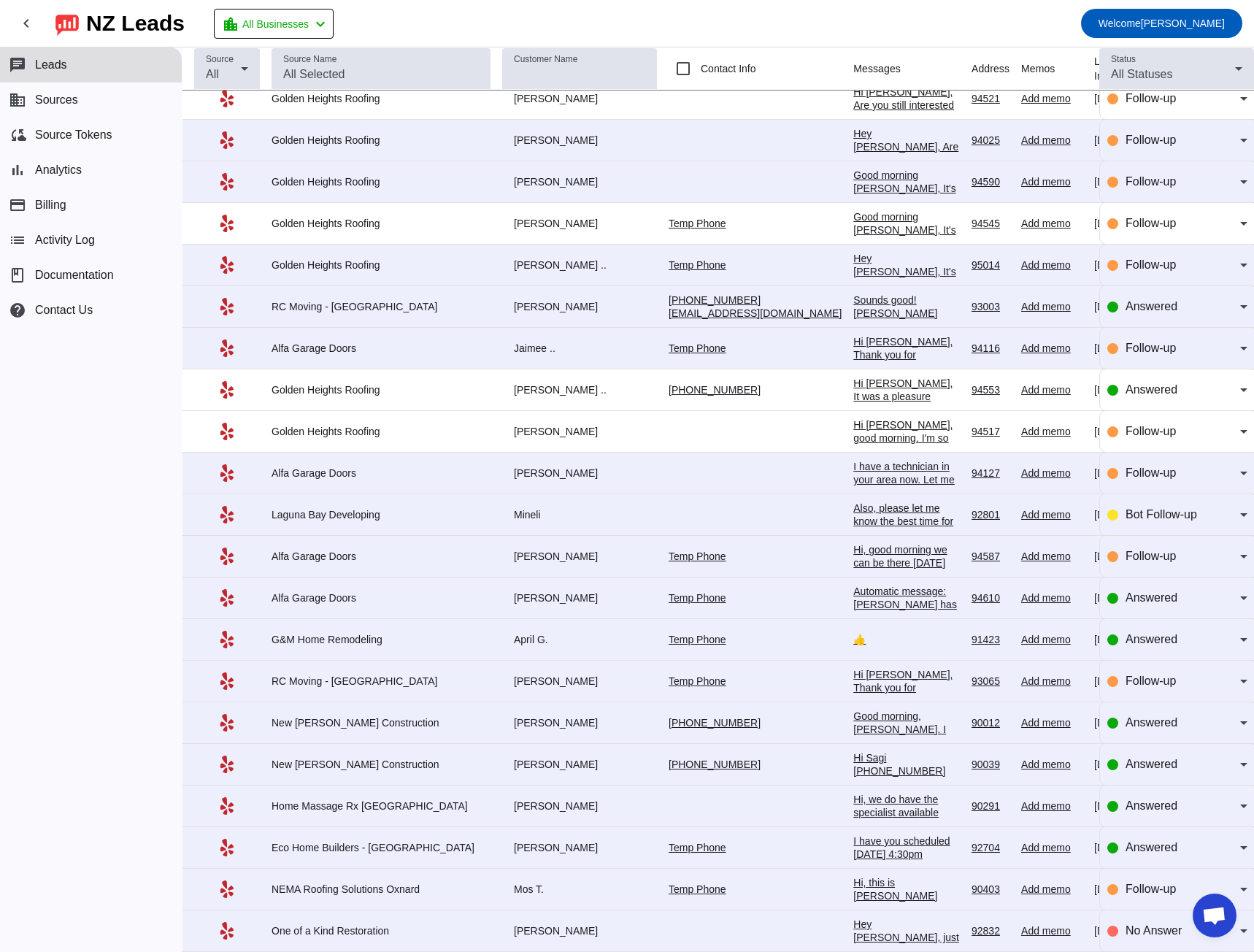
click at [853, 443] on div "Good morning, [PERSON_NAME]. I just left you a voicemail. Please give us a call…" at bounding box center [907, 756] width 107 height 92
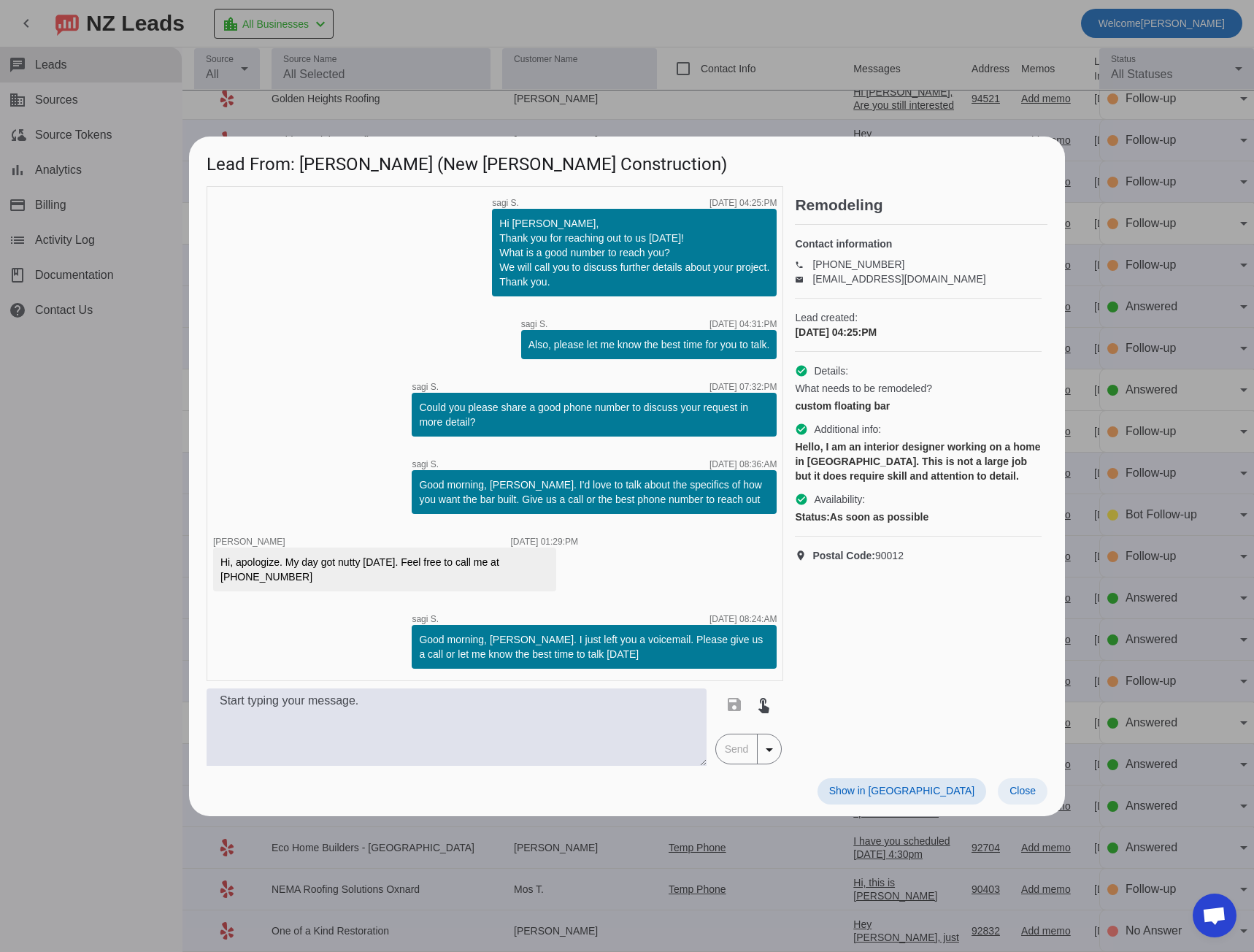
click at [1028, 443] on span "Close" at bounding box center [1023, 790] width 27 height 12
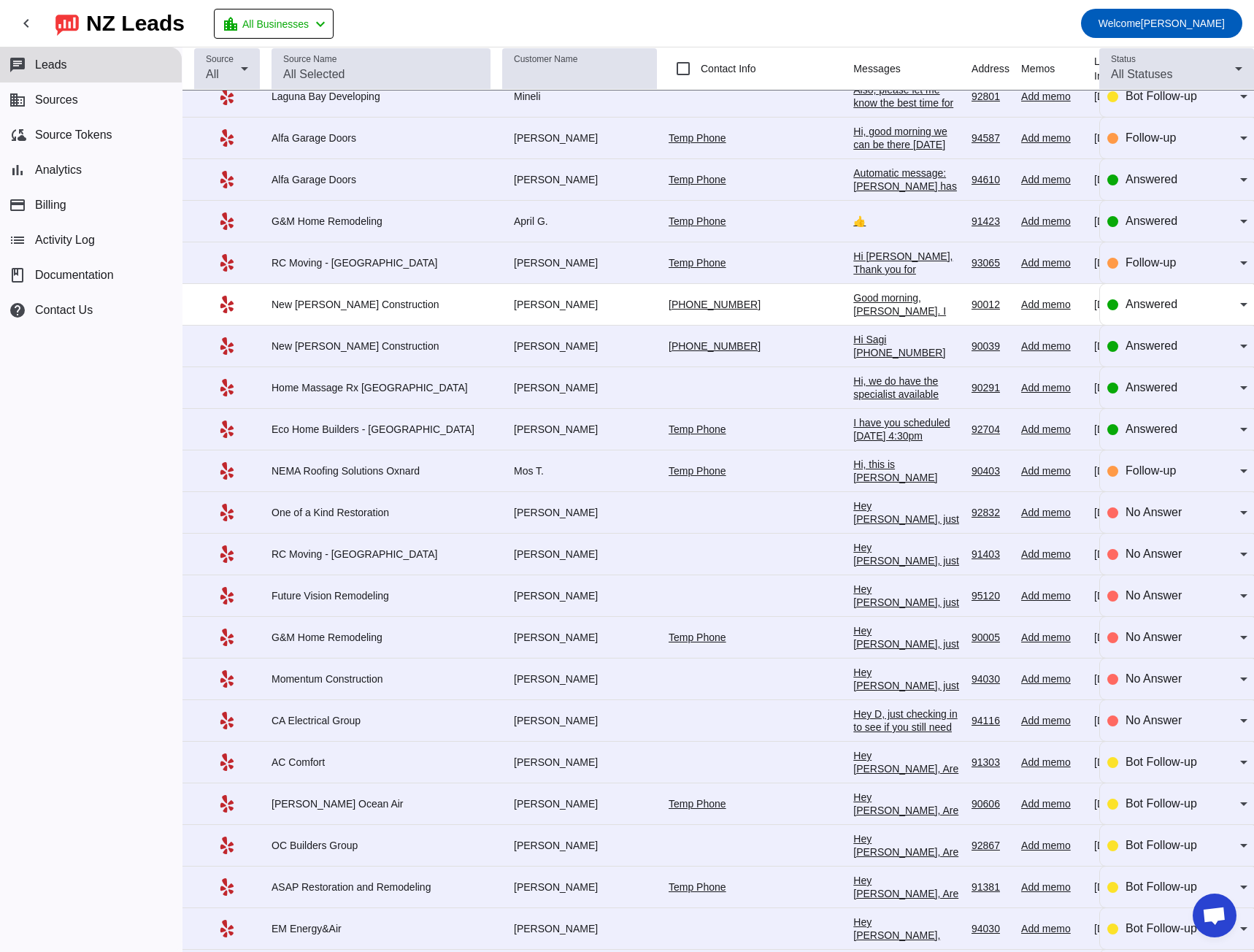
scroll to position [1242, 0]
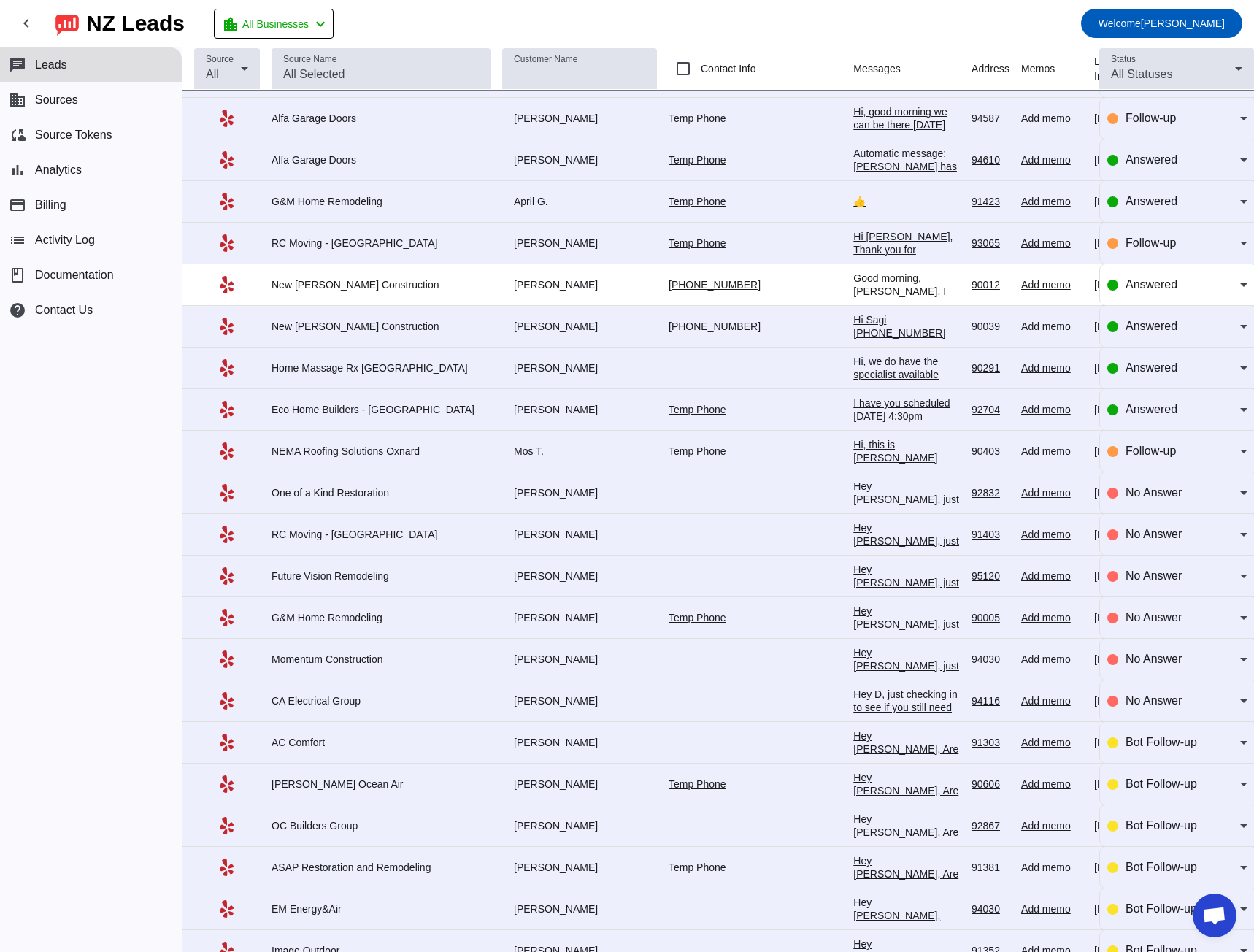
click at [853, 443] on div "Hey [PERSON_NAME], Are you still interested in getting an estimate? Is there a …" at bounding box center [907, 768] width 107 height 79
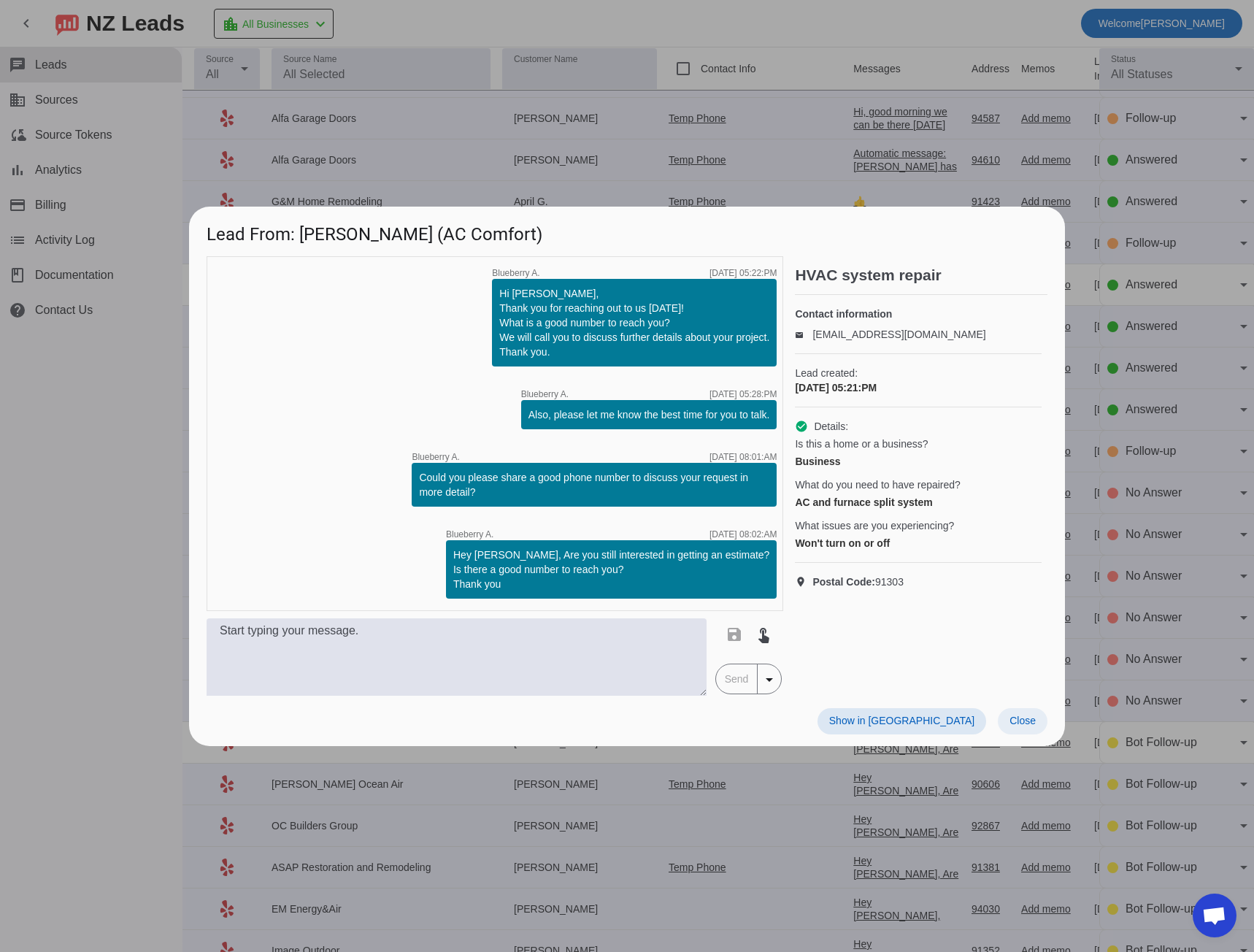
click at [1023, 443] on span at bounding box center [1023, 721] width 50 height 27
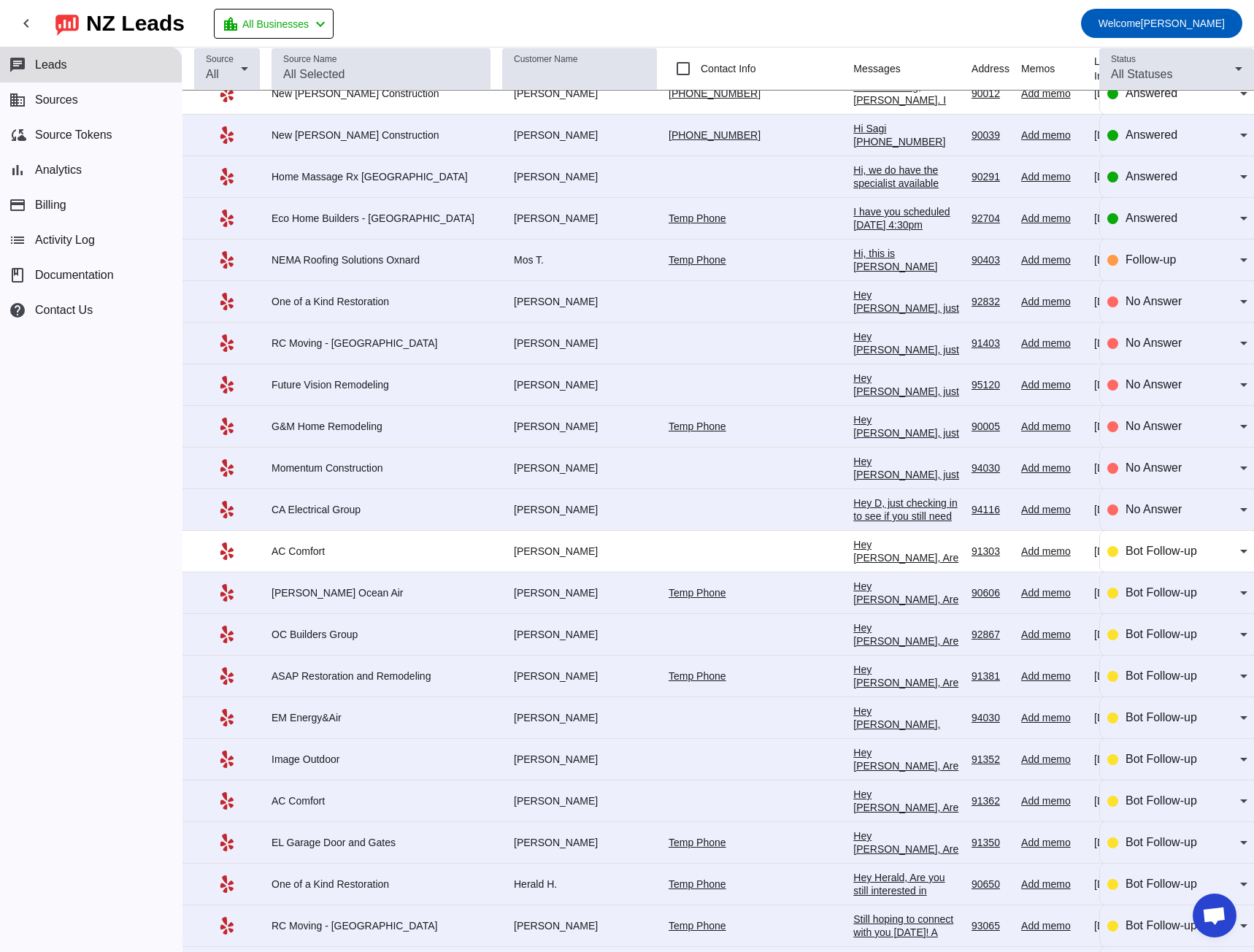
scroll to position [1460, 0]
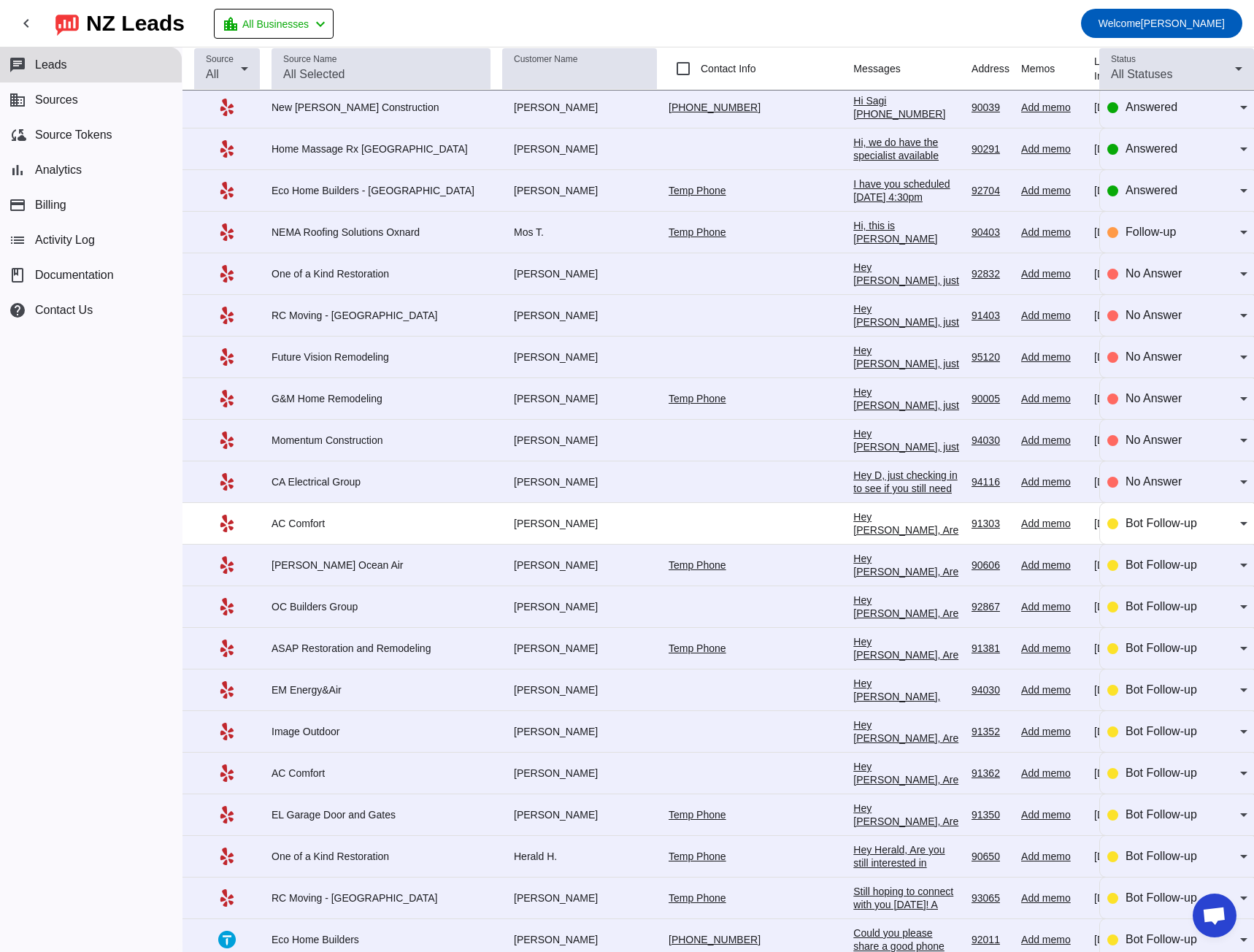
click at [853, 443] on div "Hey [PERSON_NAME], Are you still interested in getting an estimate? Is there a …" at bounding box center [907, 674] width 107 height 79
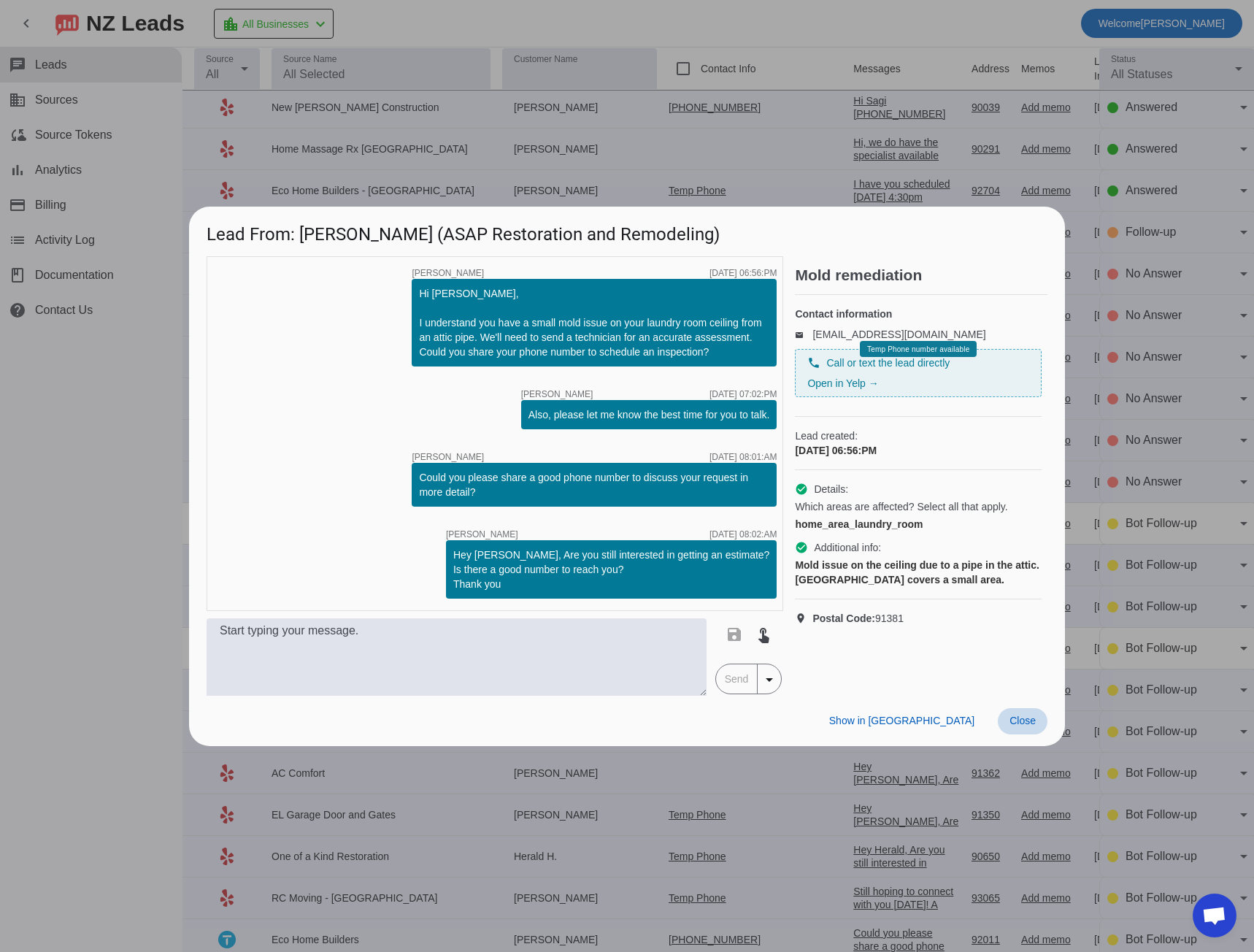
click at [1020, 443] on span "Close" at bounding box center [1023, 720] width 27 height 12
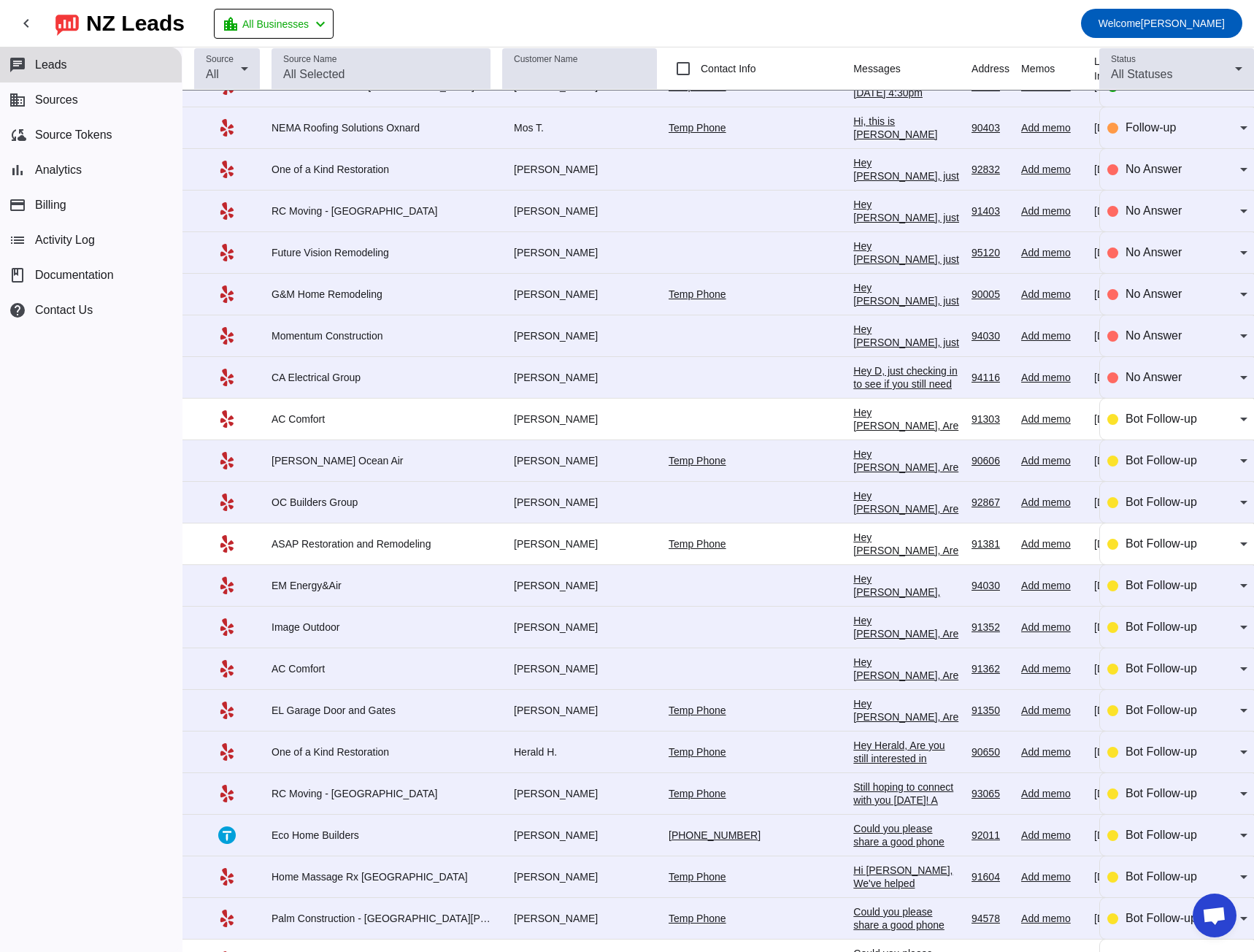
scroll to position [0, 0]
